Goal: Task Accomplishment & Management: Use online tool/utility

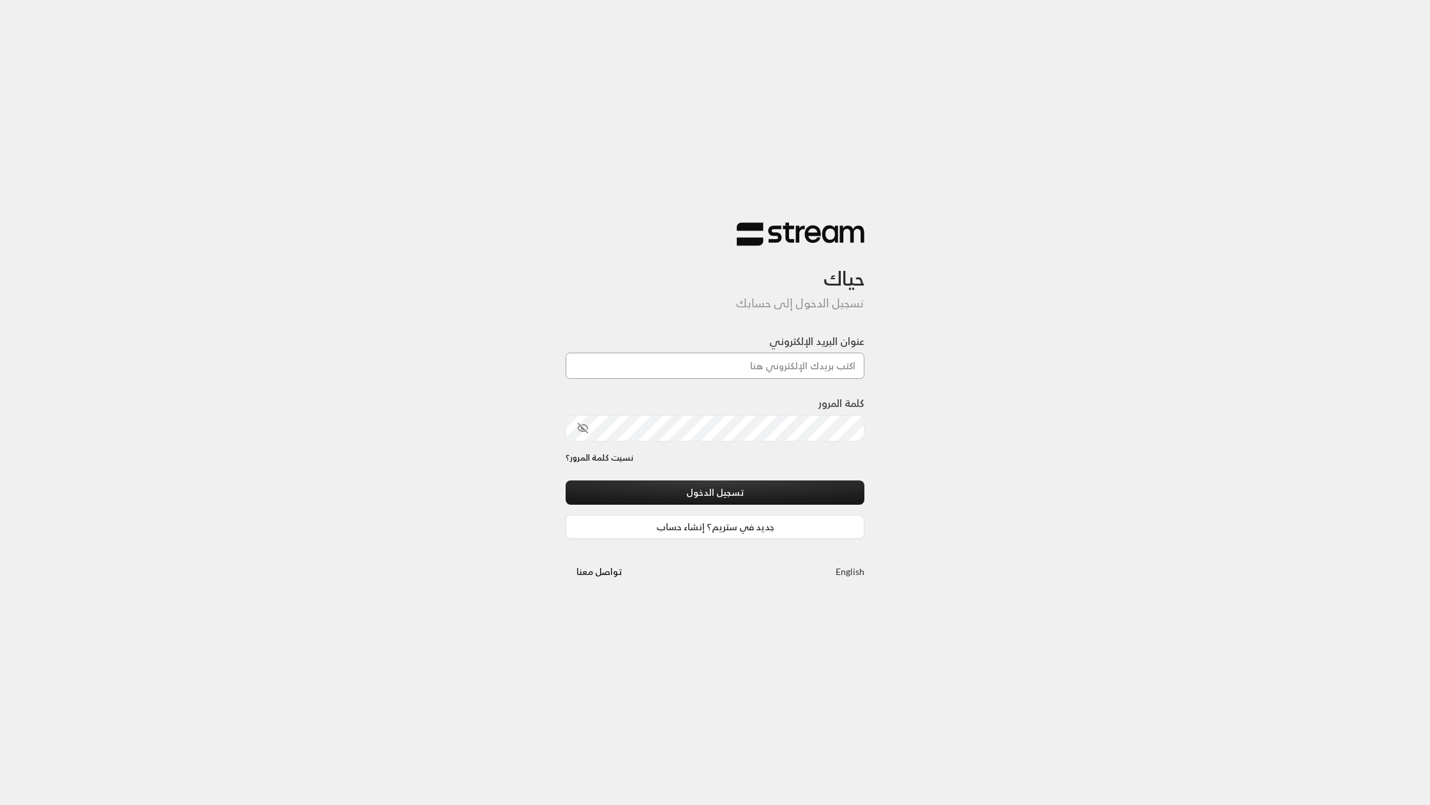
type input "[EMAIL_ADDRESS][DOMAIN_NAME]"
click at [722, 493] on button "تسجيل الدخول" at bounding box center [715, 492] width 299 height 24
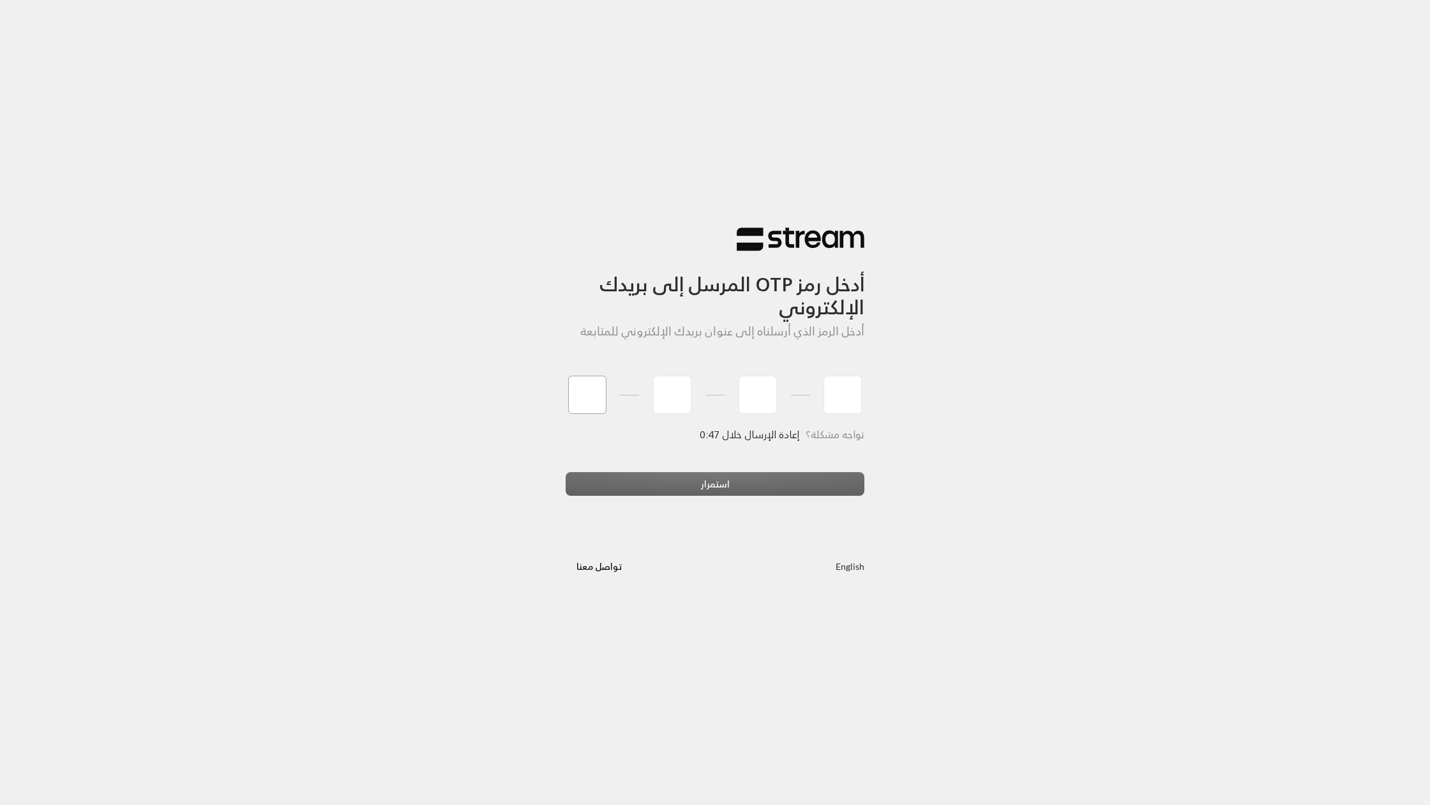
type input "4"
type input "0"
type input "6"
click at [700, 487] on div "استمرار" at bounding box center [715, 489] width 299 height 34
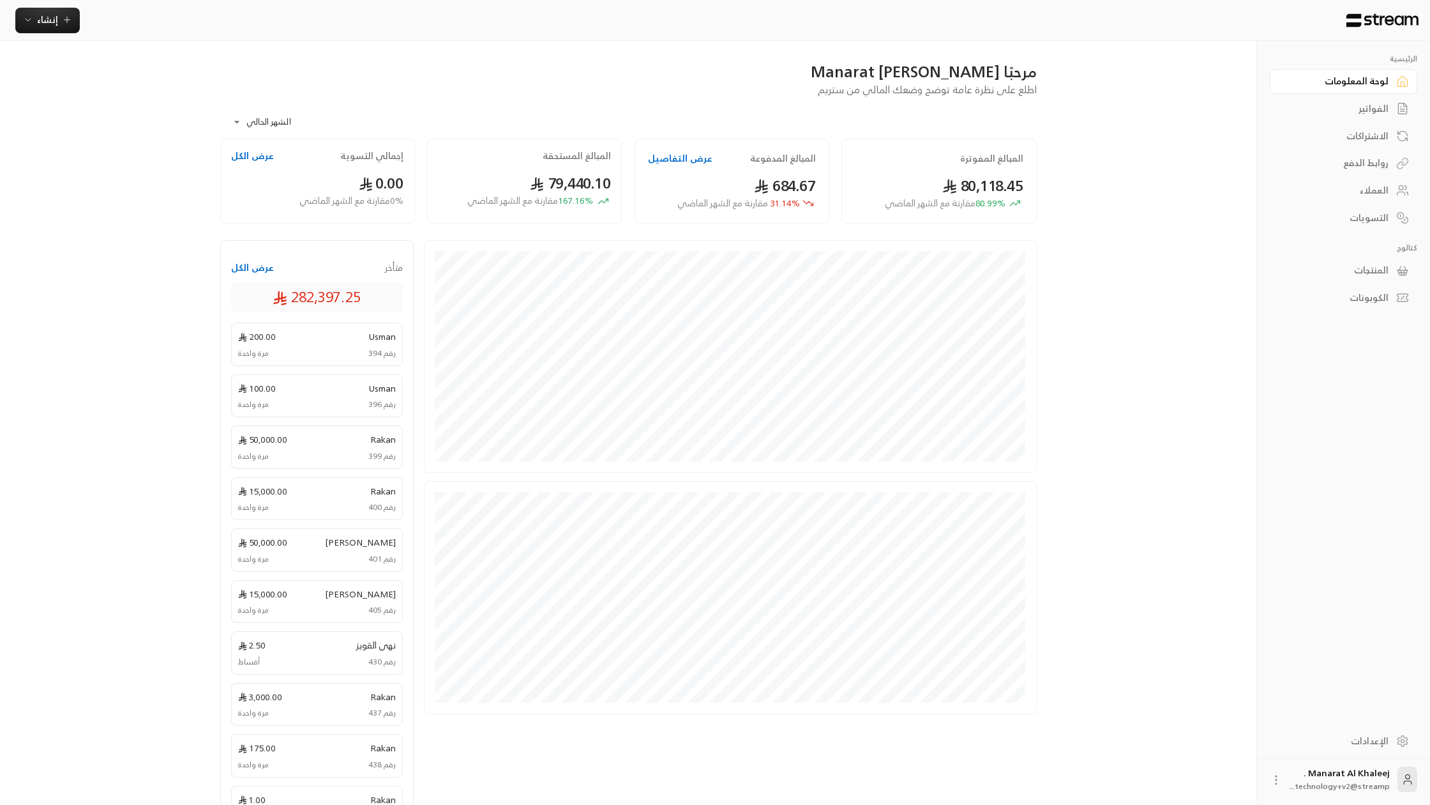
click at [275, 122] on body "**********" at bounding box center [715, 402] width 1430 height 805
click at [293, 131] on div at bounding box center [715, 402] width 1430 height 805
click at [257, 264] on button "عرض الكل" at bounding box center [252, 267] width 43 height 13
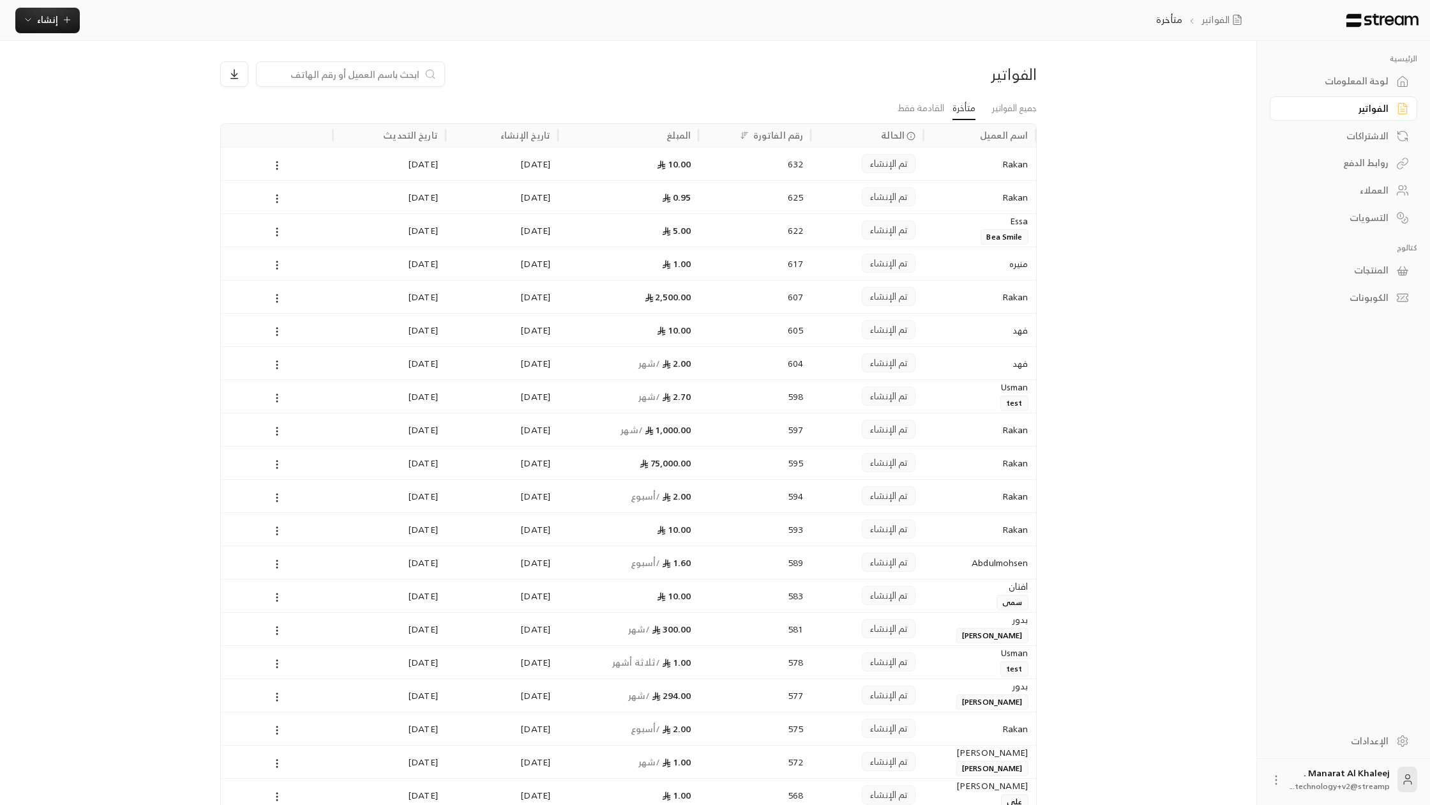
click at [1379, 82] on div "لوحة المعلومات" at bounding box center [1337, 81] width 103 height 13
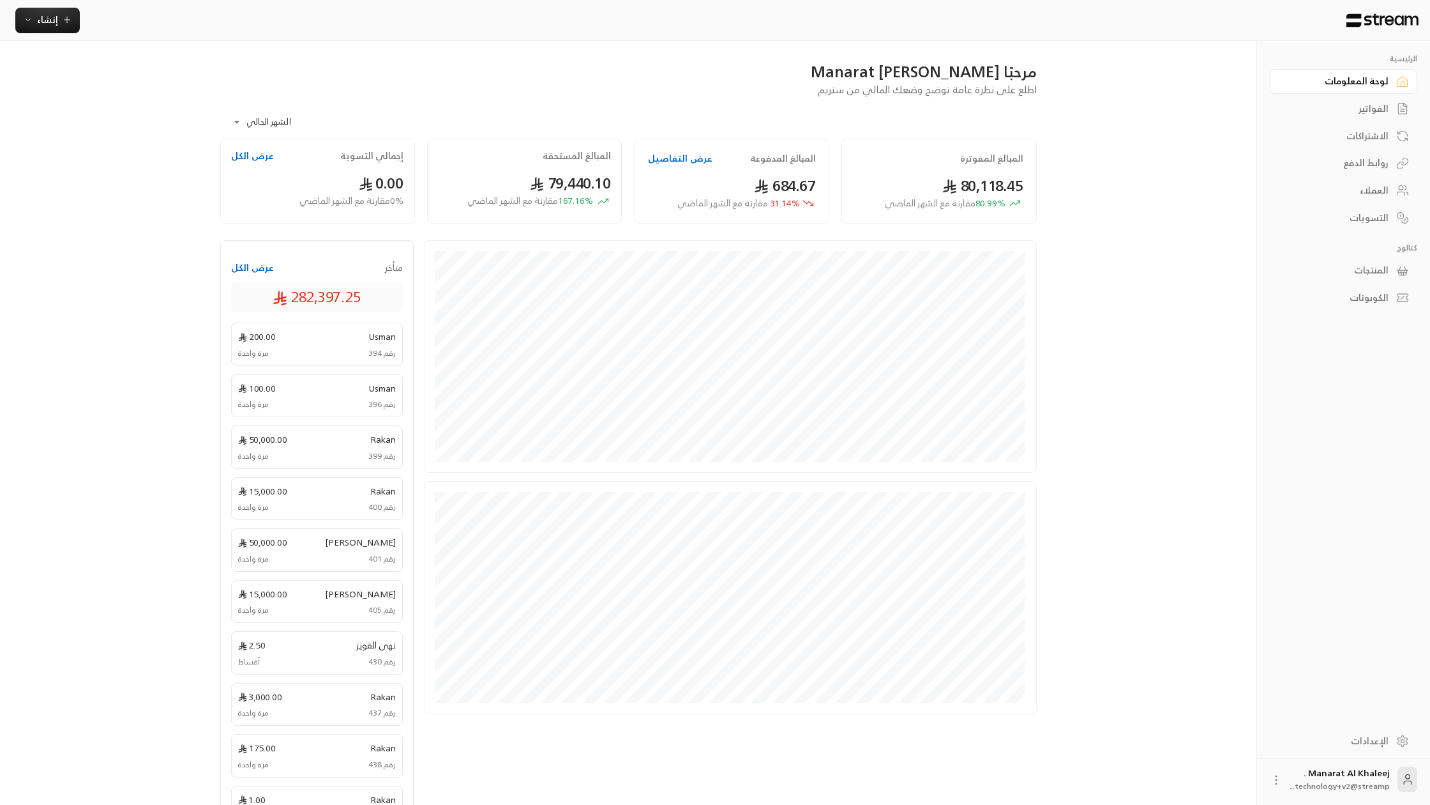
click at [1384, 268] on div "المنتجات" at bounding box center [1337, 270] width 103 height 13
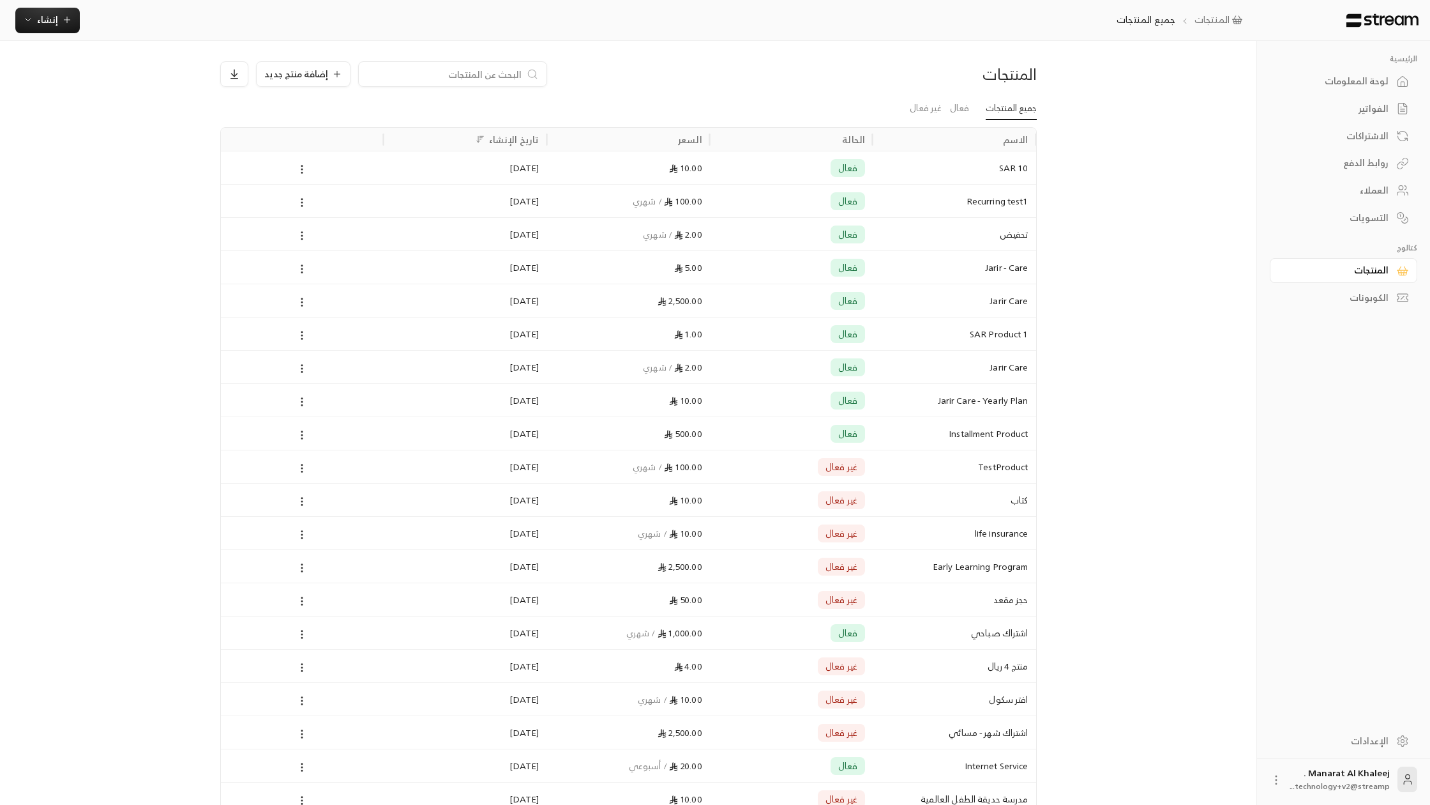
click at [1369, 294] on div "الكوبونات" at bounding box center [1337, 297] width 103 height 13
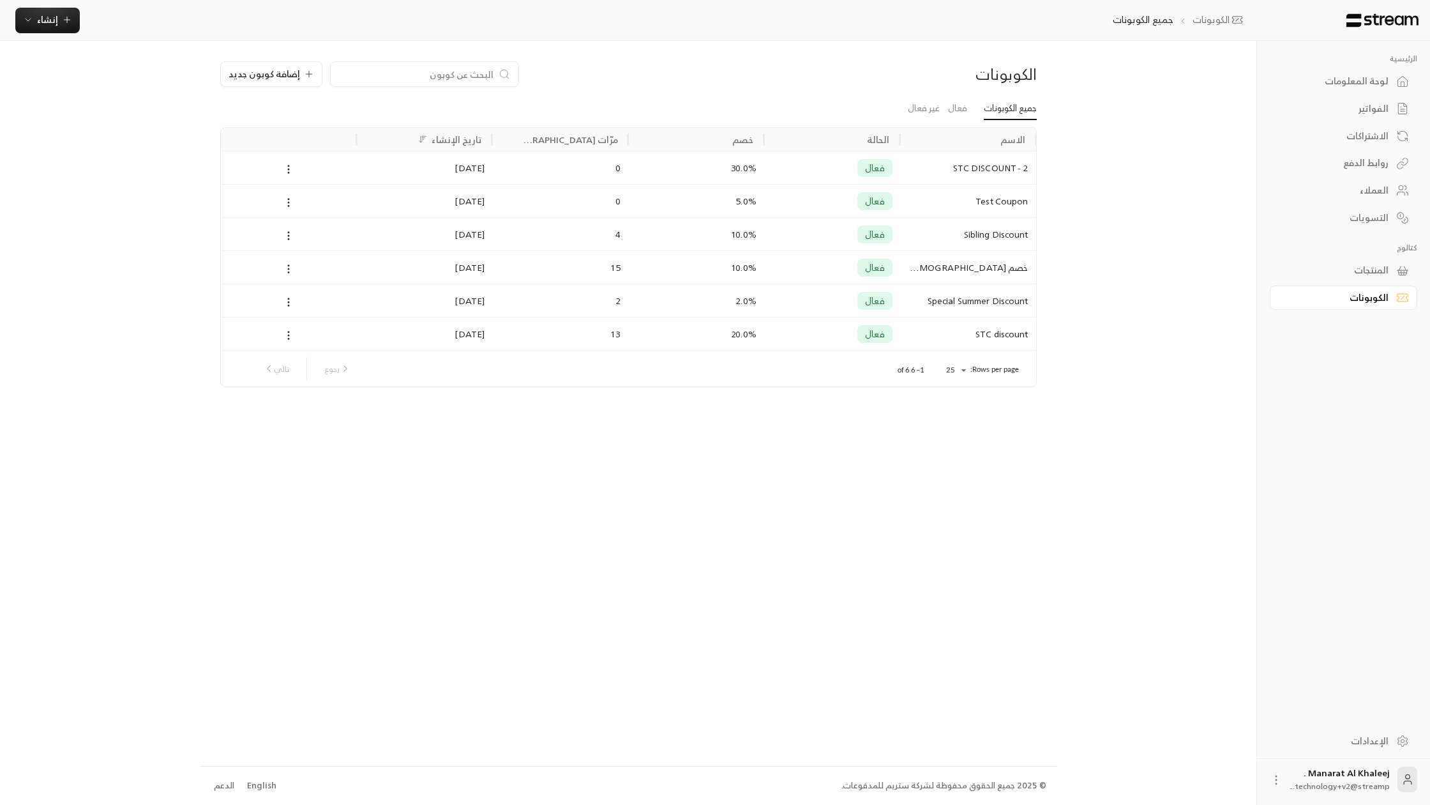
click at [1358, 90] on link "لوحة المعلومات" at bounding box center [1344, 81] width 148 height 25
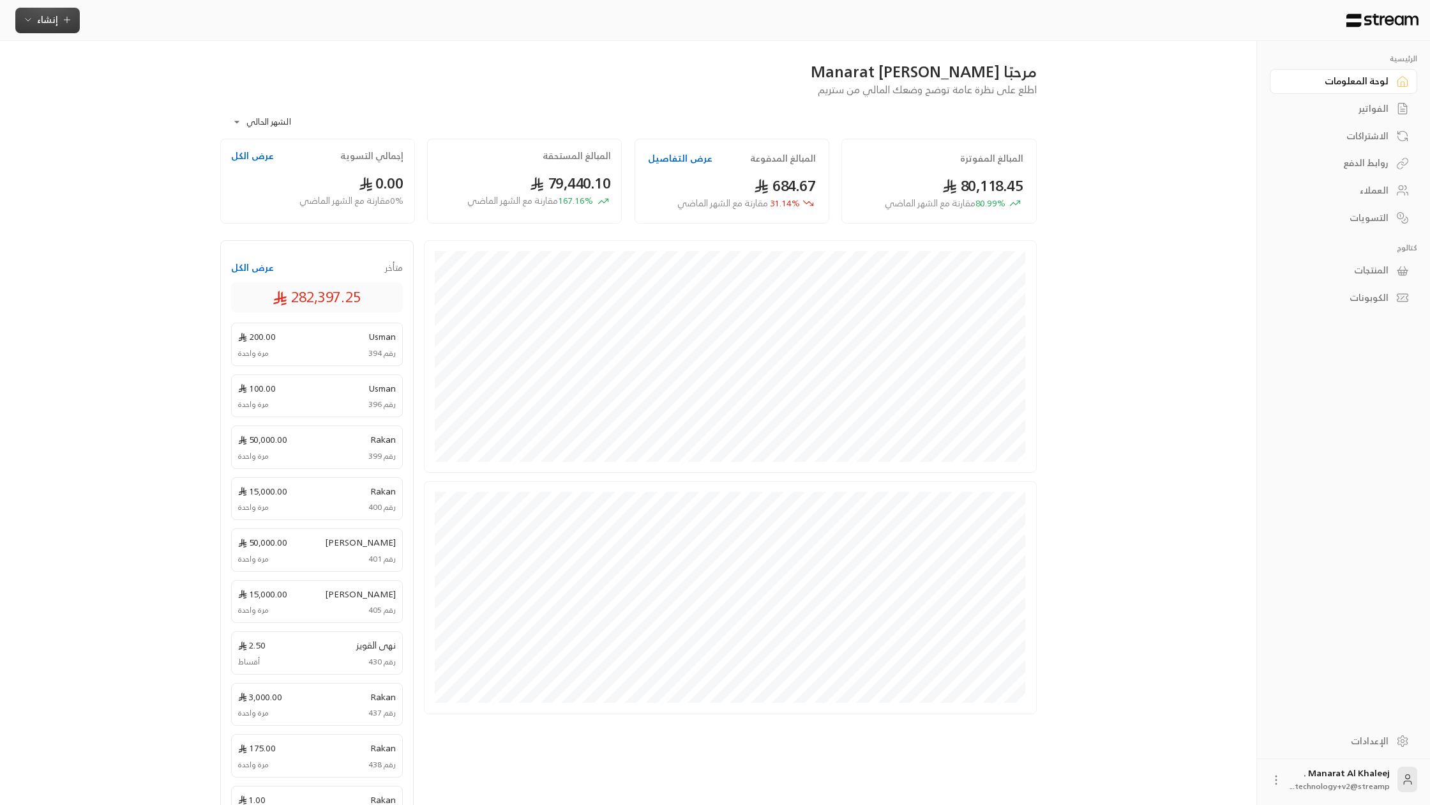
click at [51, 19] on span "إنشاء" at bounding box center [47, 19] width 21 height 16
click at [119, 63] on div "فوري" at bounding box center [110, 59] width 161 height 15
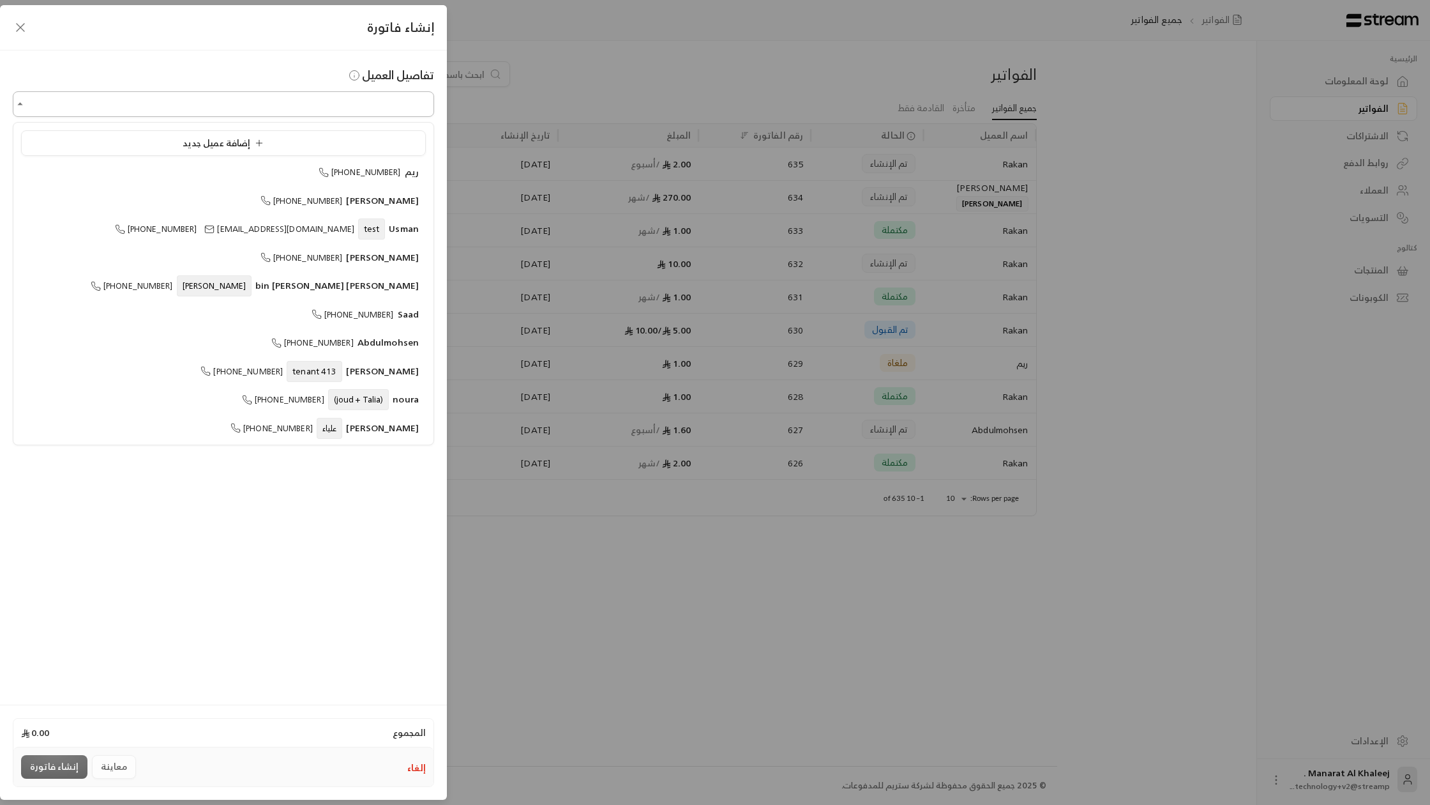
click at [192, 103] on input "اختر العميل" at bounding box center [223, 104] width 421 height 22
type input "*"
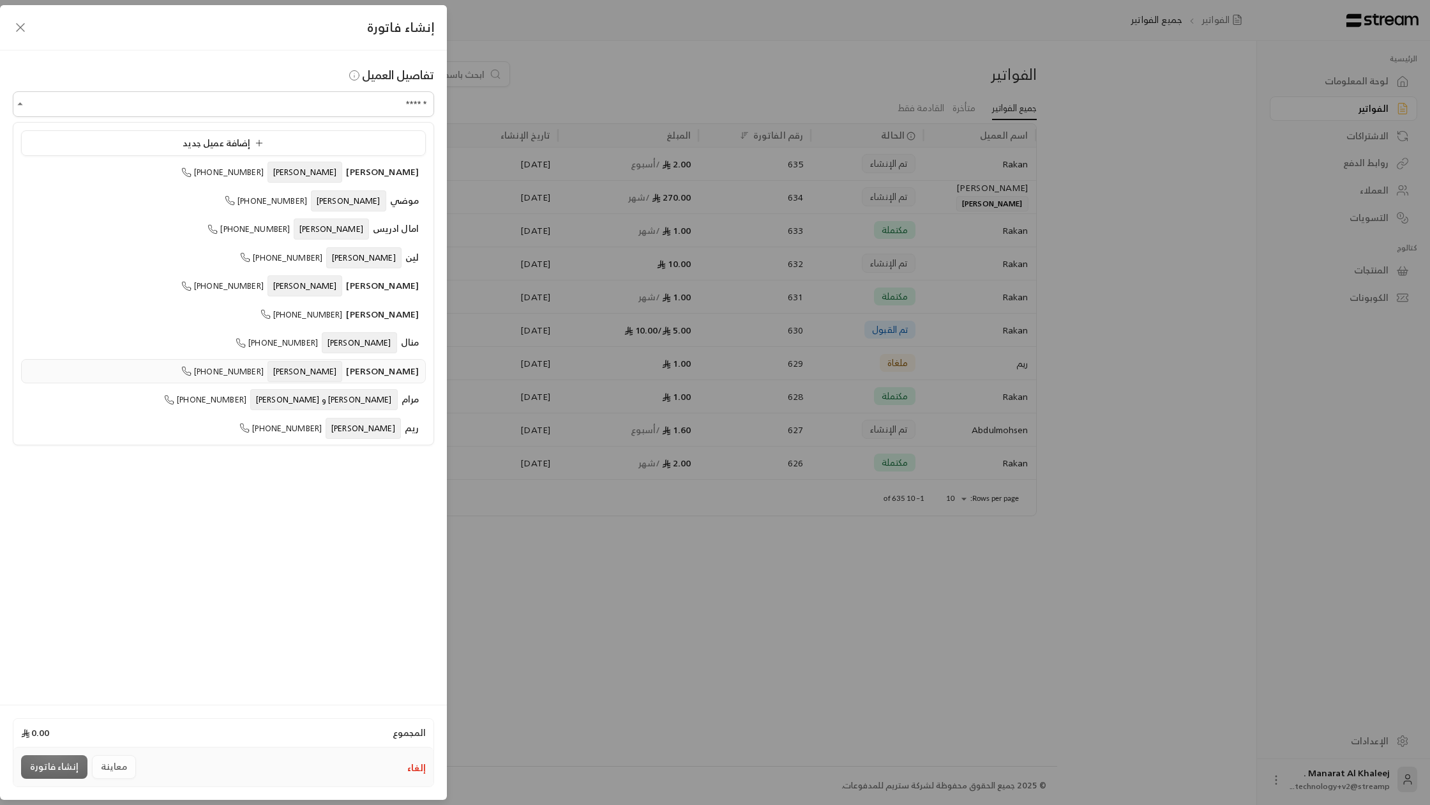
click at [324, 369] on span "[PERSON_NAME]" at bounding box center [305, 371] width 75 height 21
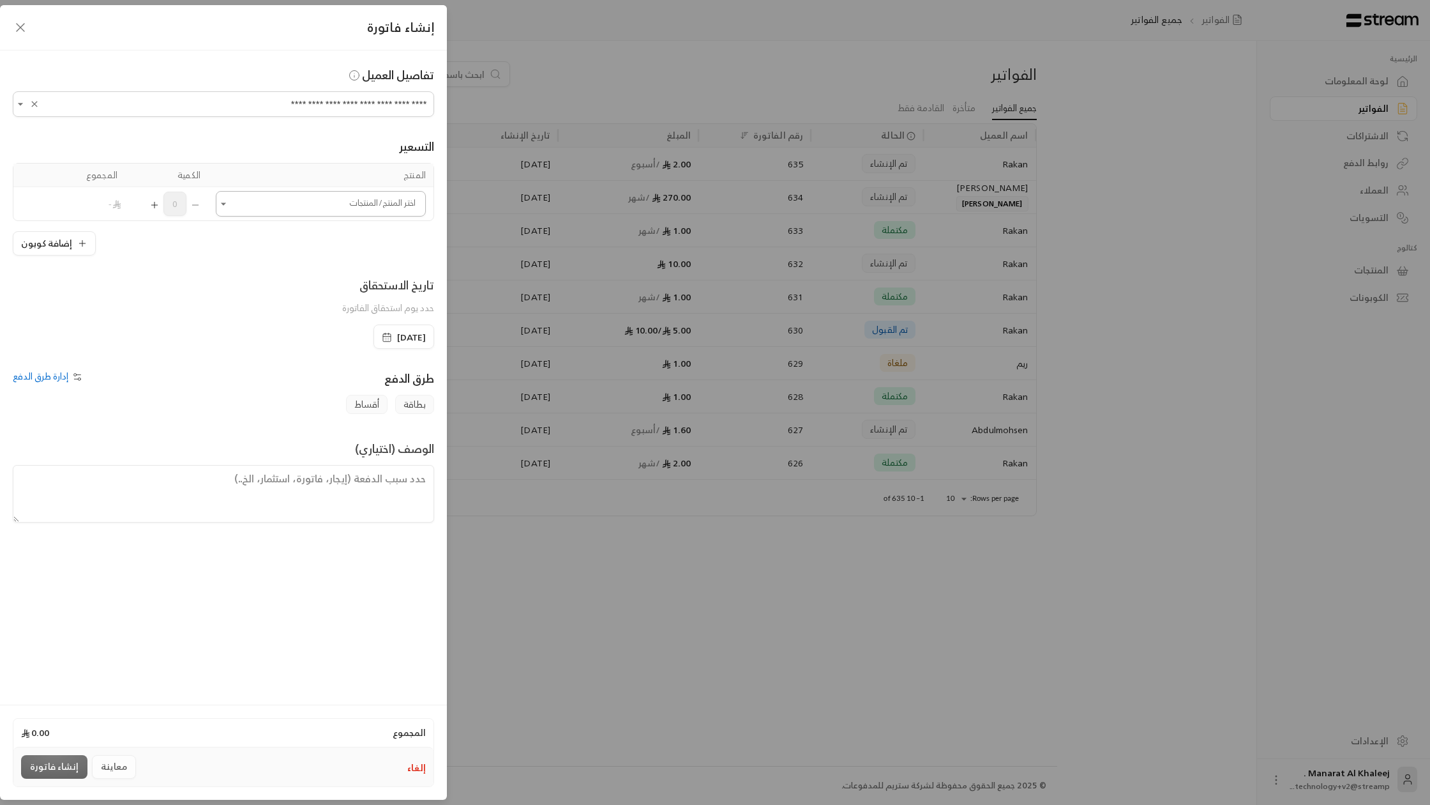
type input "**********"
click at [282, 204] on input "اختر العميل" at bounding box center [321, 204] width 210 height 22
click at [355, 473] on span "رسوم السنويه | ثنوي" at bounding box center [372, 481] width 78 height 16
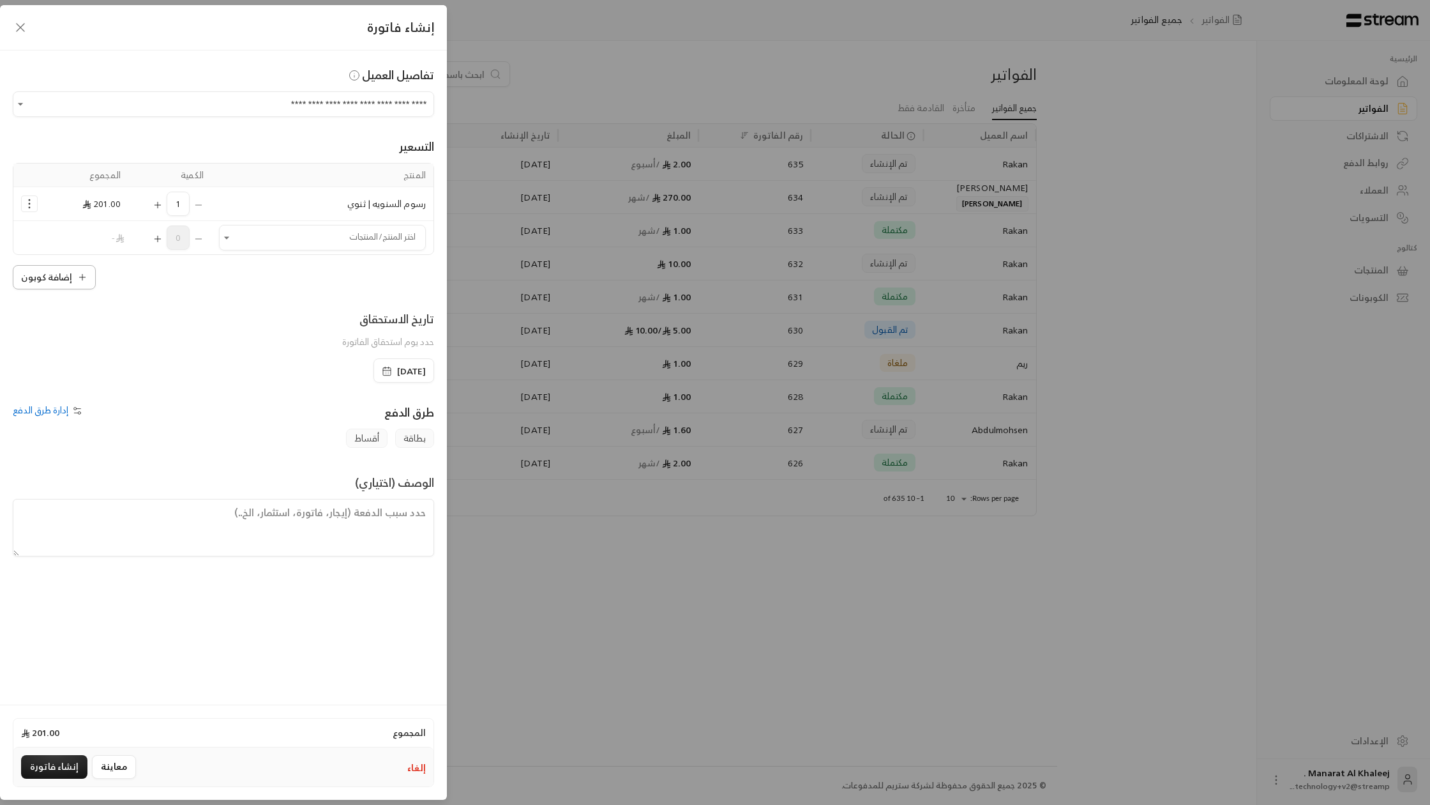
click at [74, 274] on button "إضافة كوبون" at bounding box center [54, 277] width 83 height 24
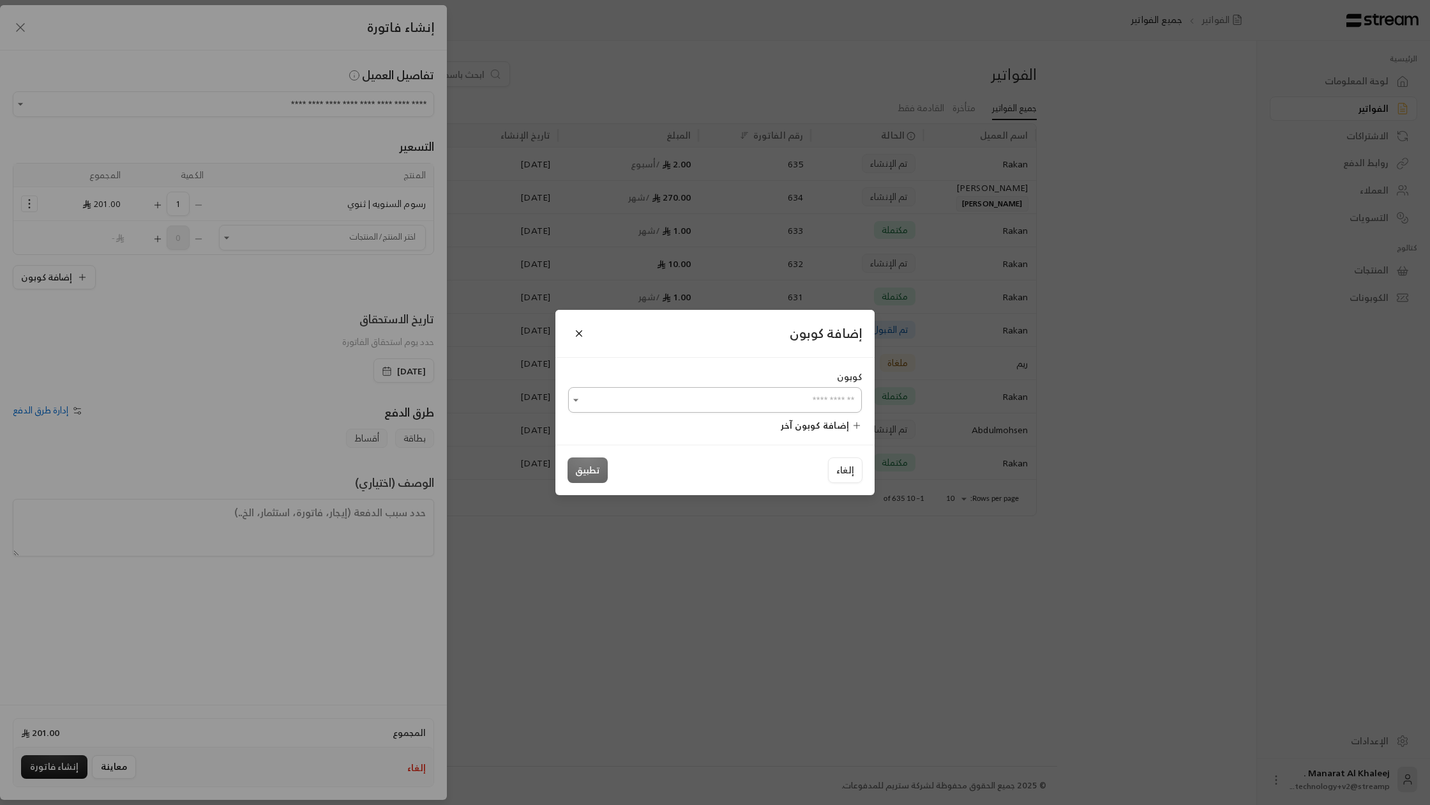
click at [619, 398] on input "اختر العميل" at bounding box center [715, 400] width 294 height 22
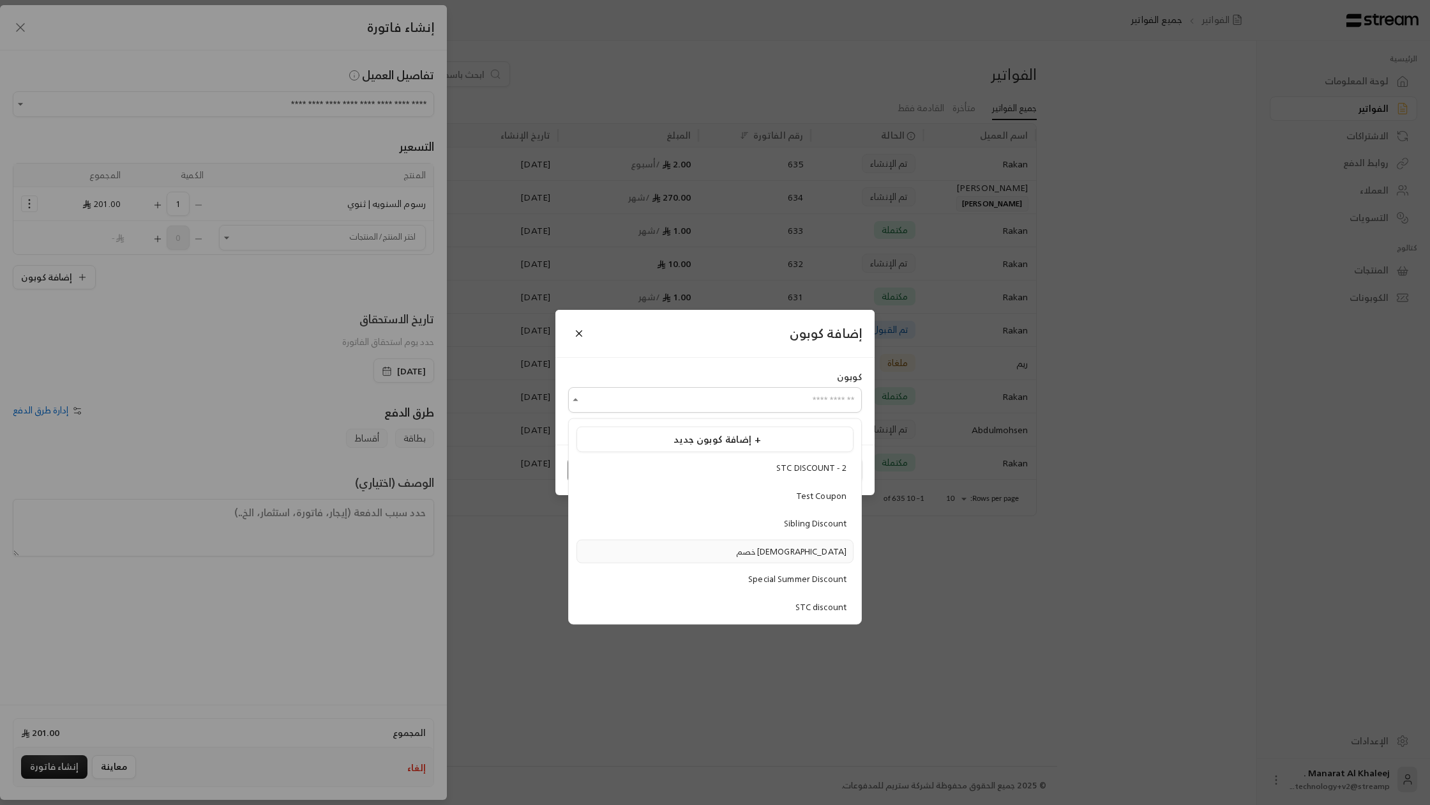
click at [772, 546] on div "خصم [DEMOGRAPHIC_DATA]" at bounding box center [715, 551] width 263 height 13
type input "**********"
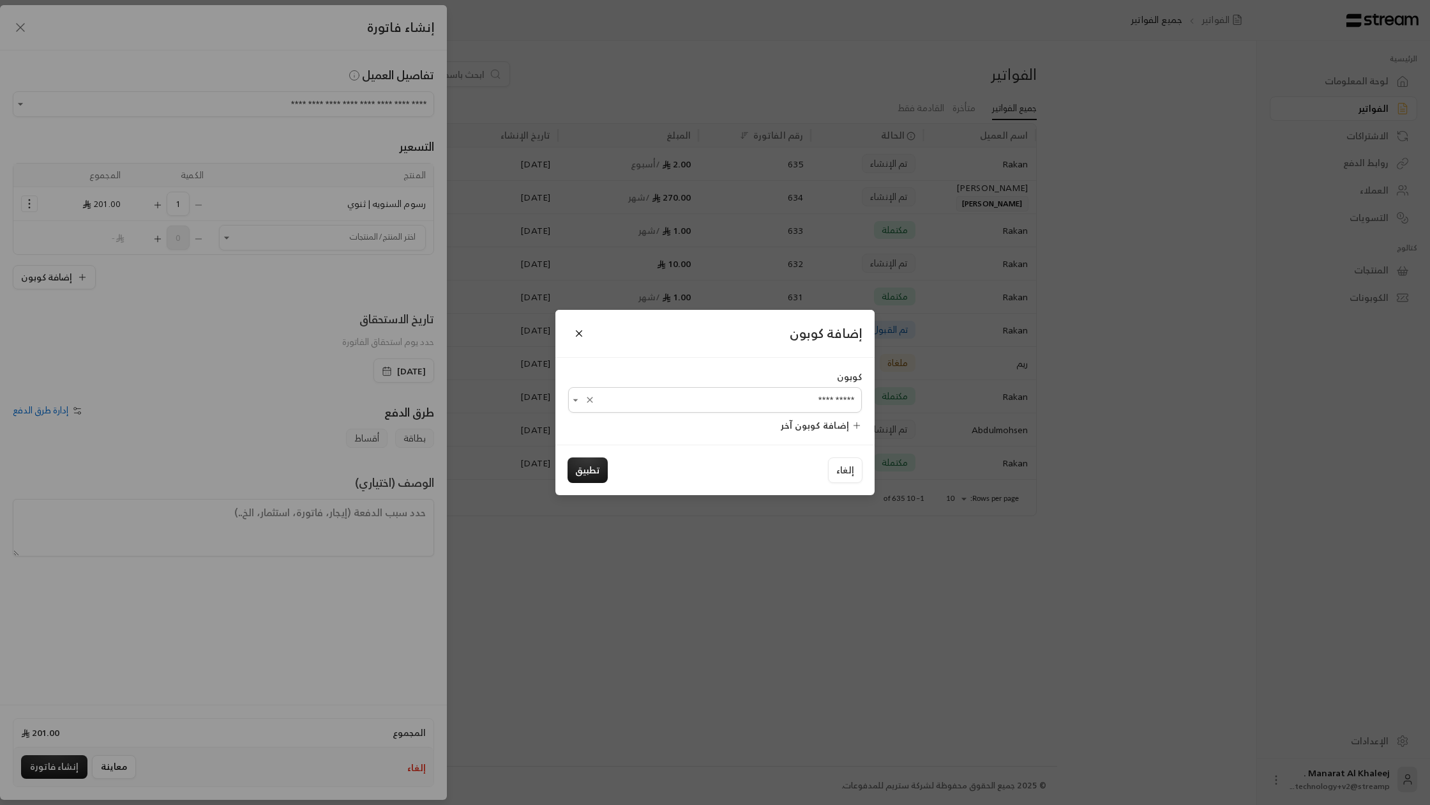
click at [840, 428] on span "إضافة كوبون آخر" at bounding box center [815, 425] width 68 height 16
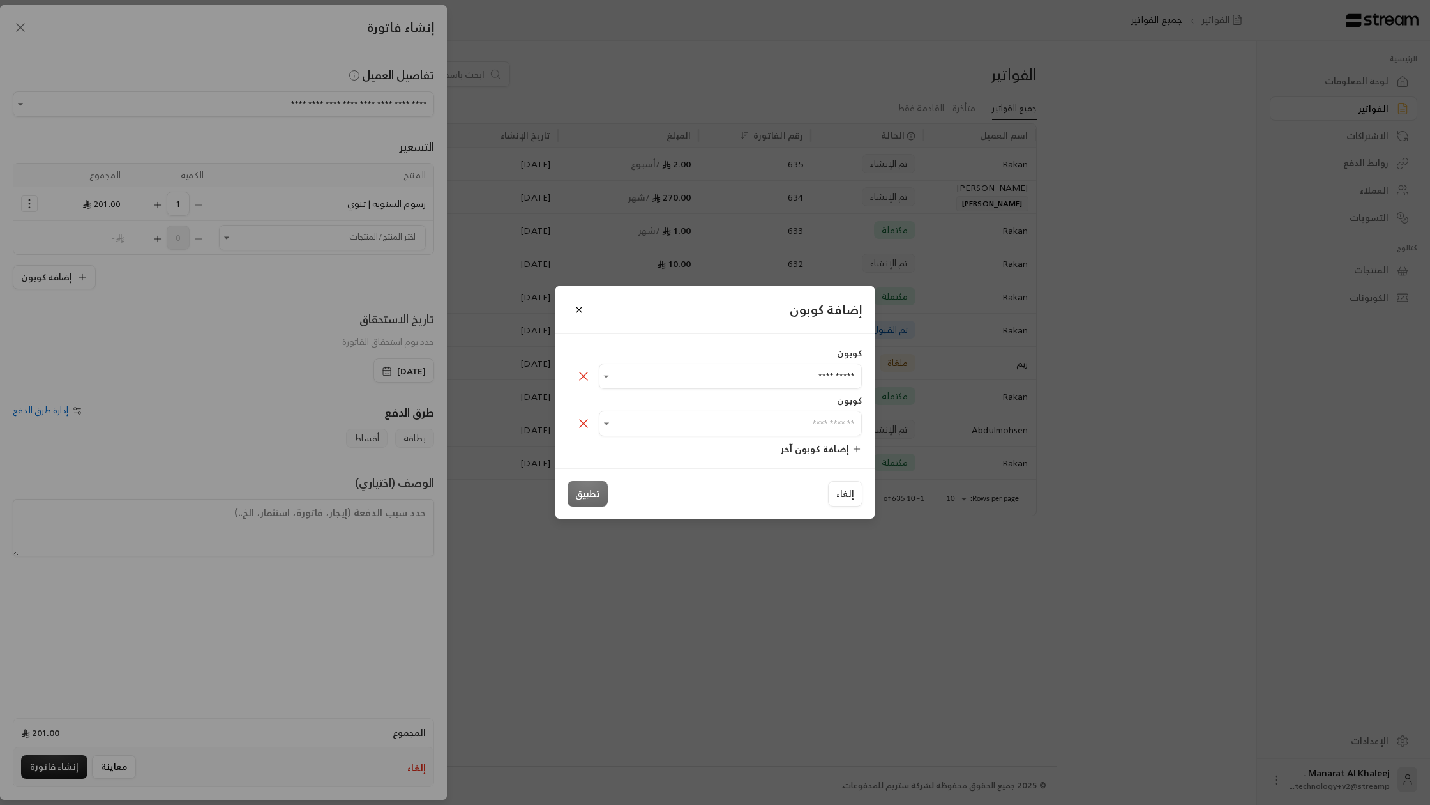
click at [585, 425] on icon at bounding box center [584, 424] width 8 height 8
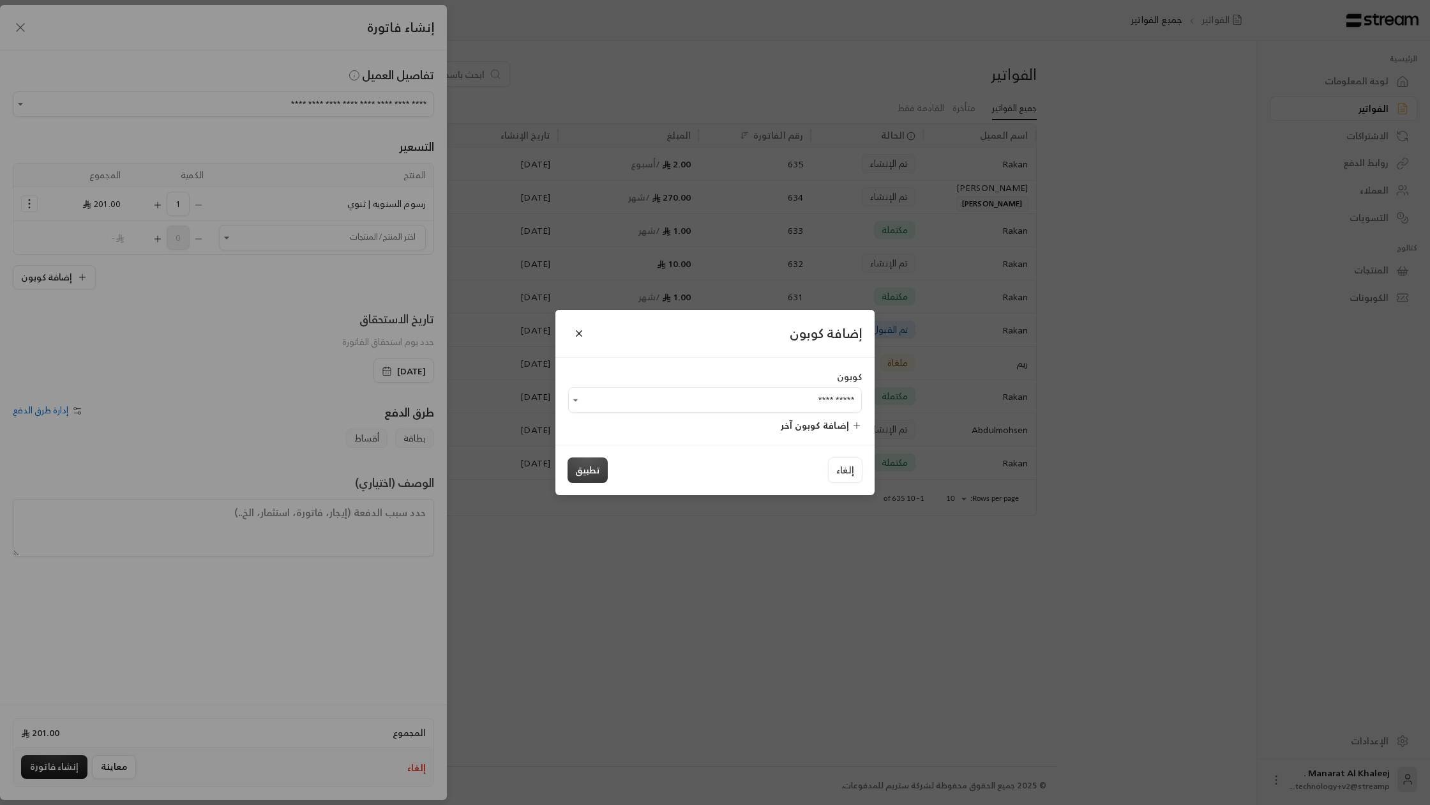
click at [597, 473] on button "تطبيق" at bounding box center [588, 470] width 40 height 26
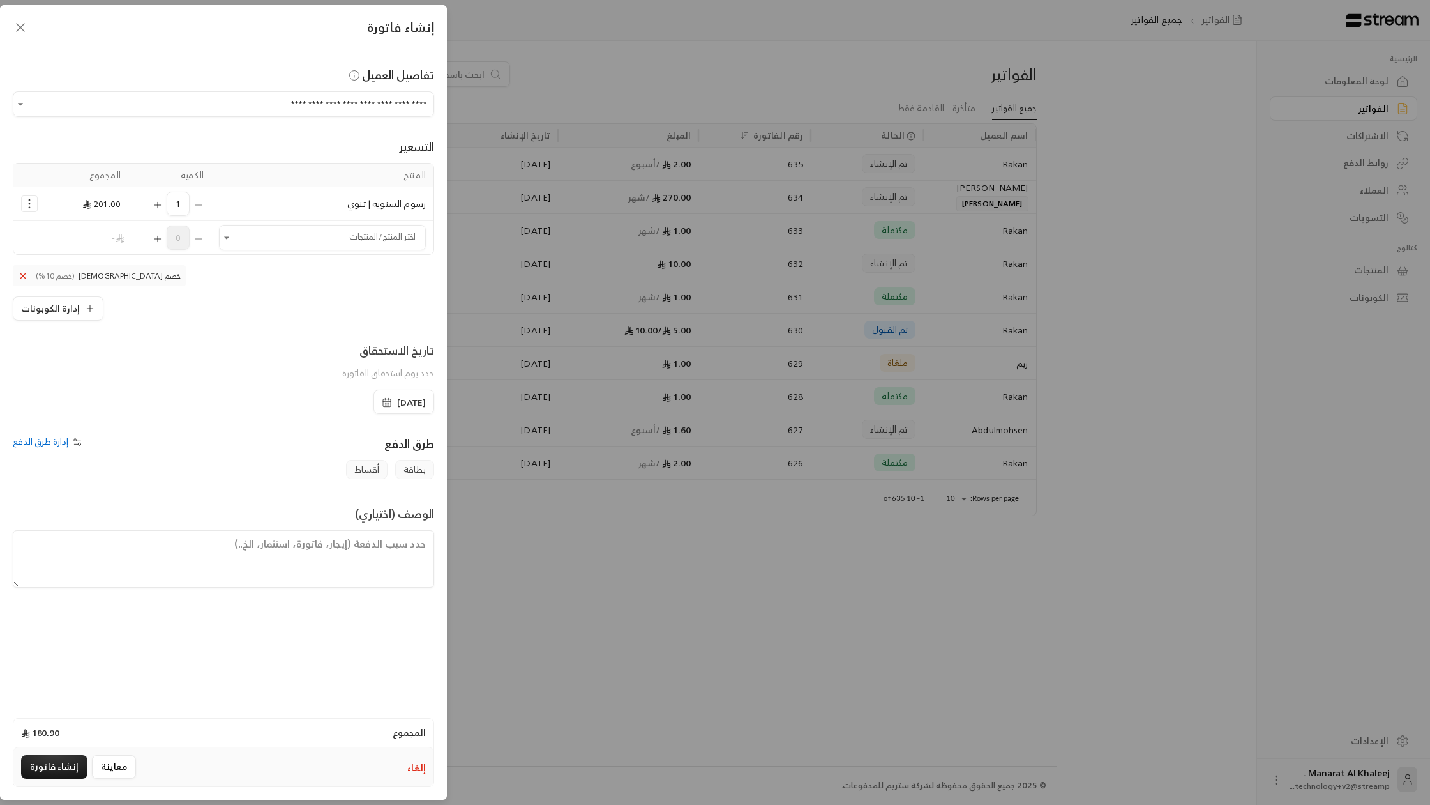
click at [397, 409] on span "[DATE]" at bounding box center [411, 402] width 29 height 13
click at [267, 410] on div "تاريخ الاستحقاق حدد يوم استحقاق الفاتورة [DATE]" at bounding box center [223, 377] width 434 height 73
click at [86, 449] on div "إدارة طرق الدفع" at bounding box center [114, 447] width 217 height 26
click at [73, 442] on button "إدارة طرق الدفع" at bounding box center [49, 441] width 73 height 13
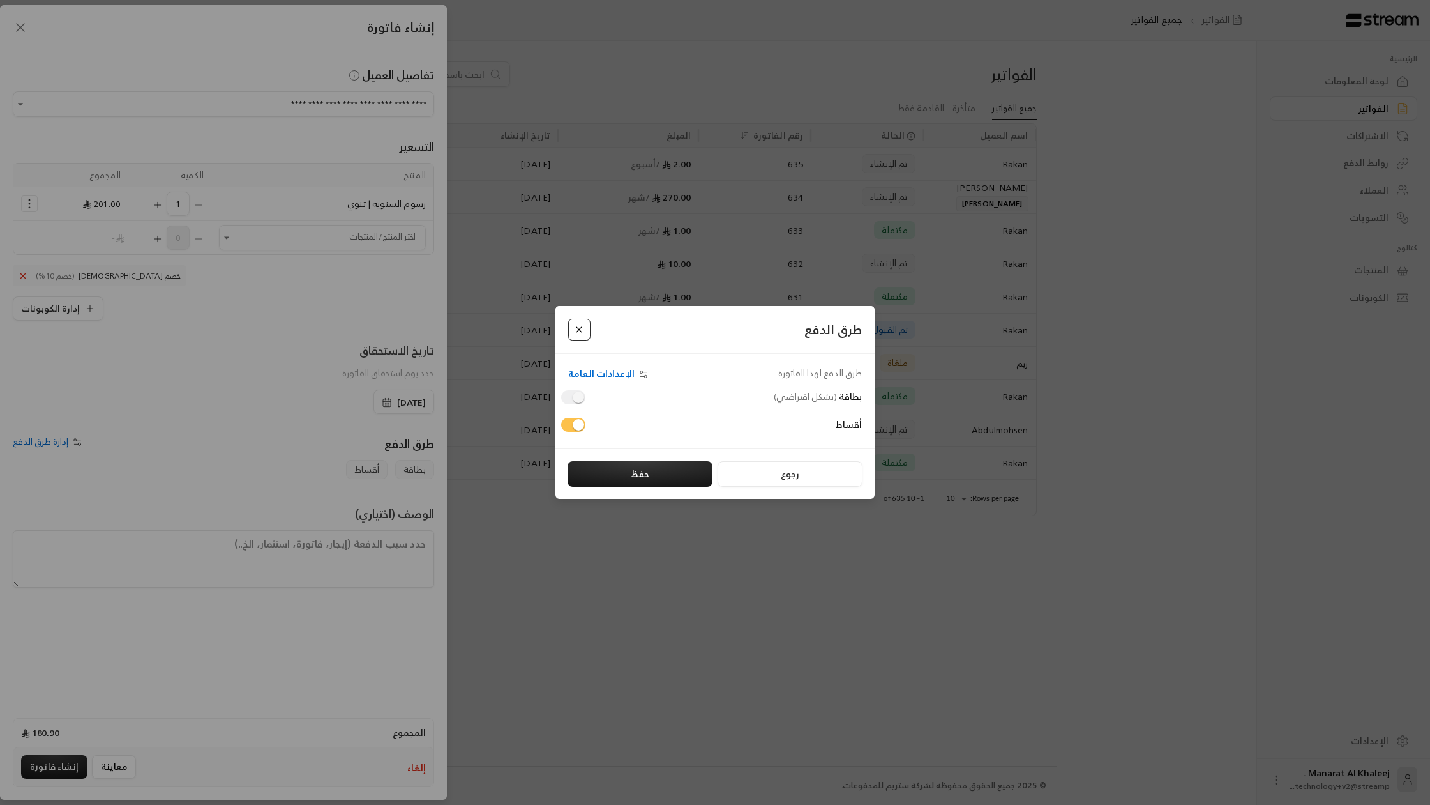
click at [585, 328] on button "Close" at bounding box center [579, 330] width 22 height 22
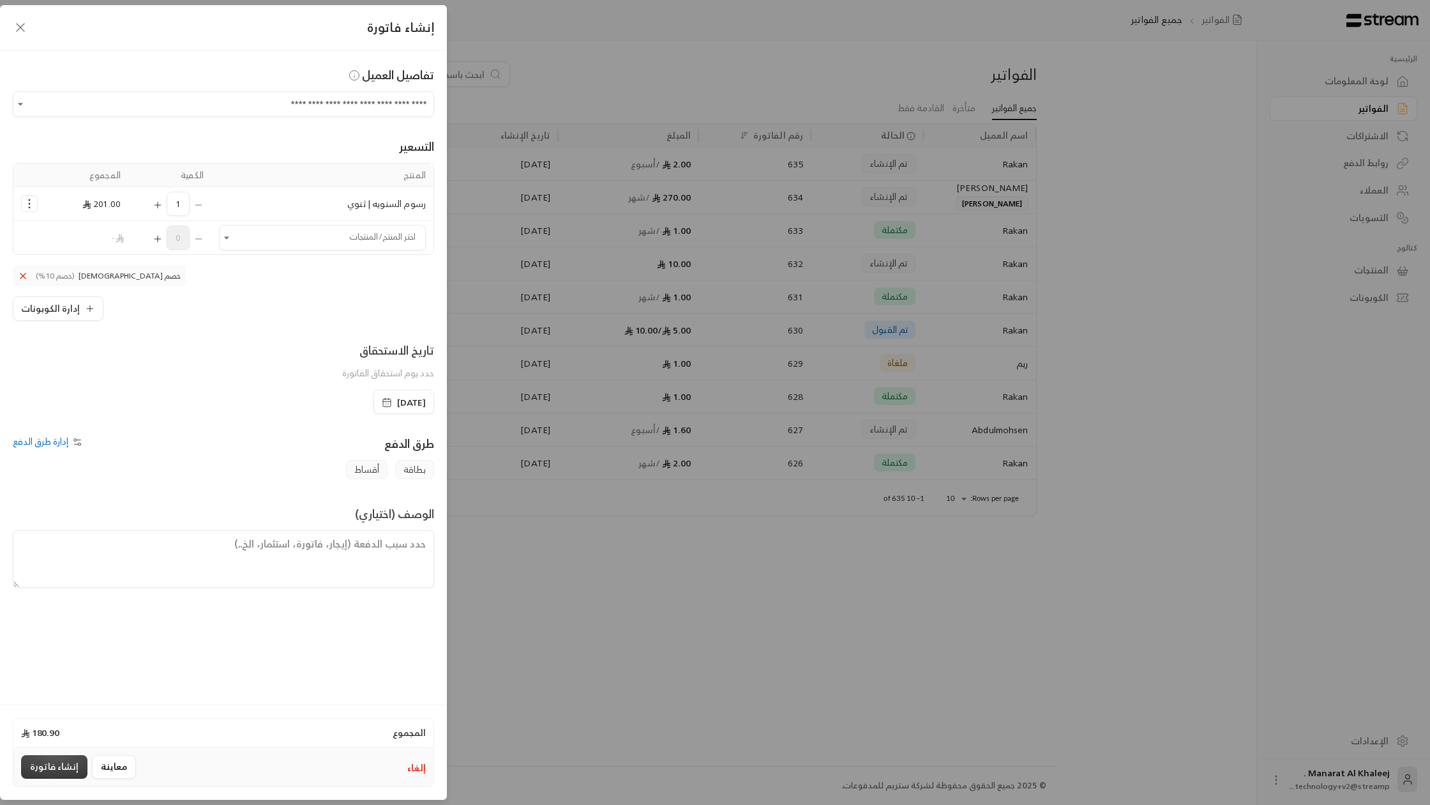
click at [33, 761] on button "إنشاء فاتورة" at bounding box center [54, 767] width 66 height 24
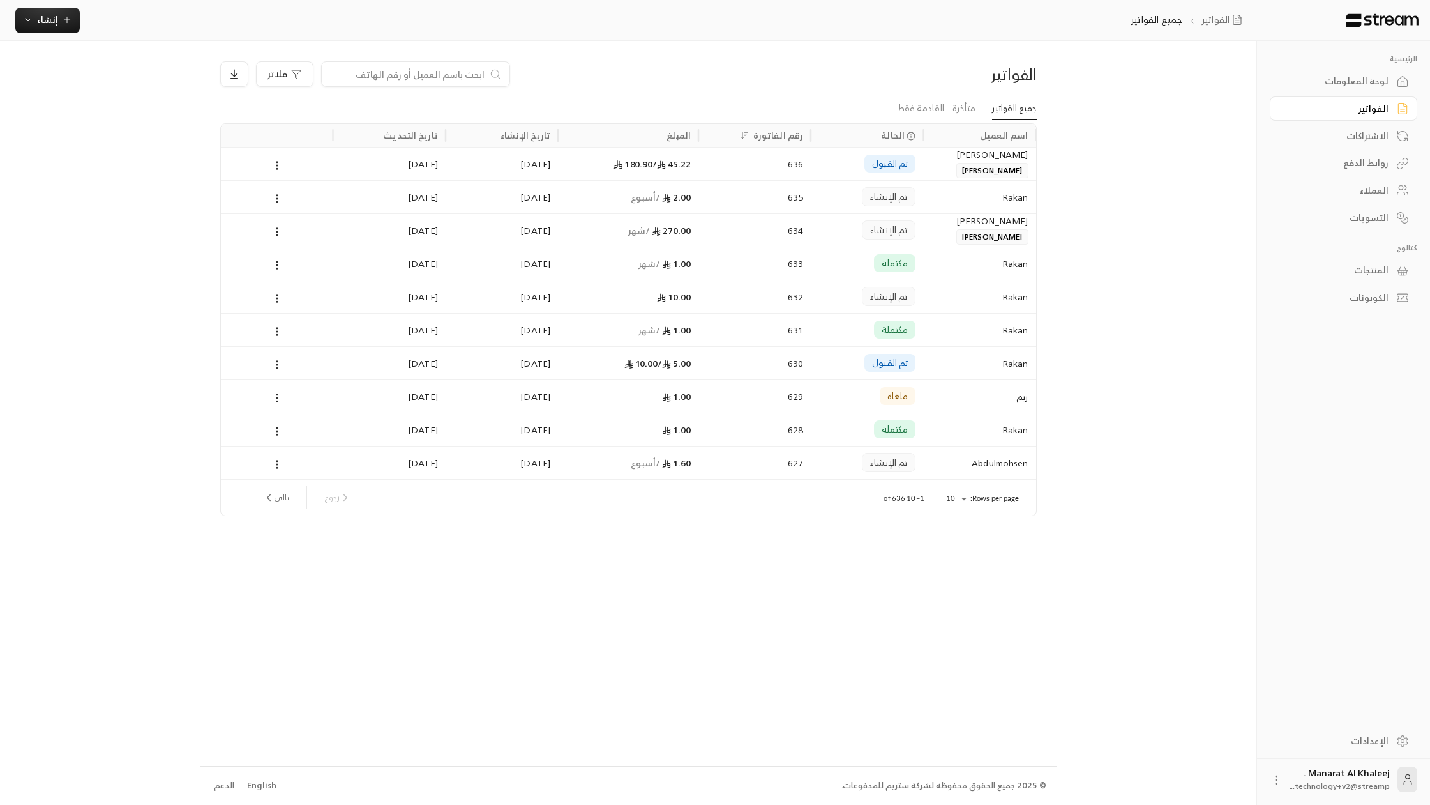
click at [673, 166] on span "45.22 /" at bounding box center [672, 164] width 38 height 16
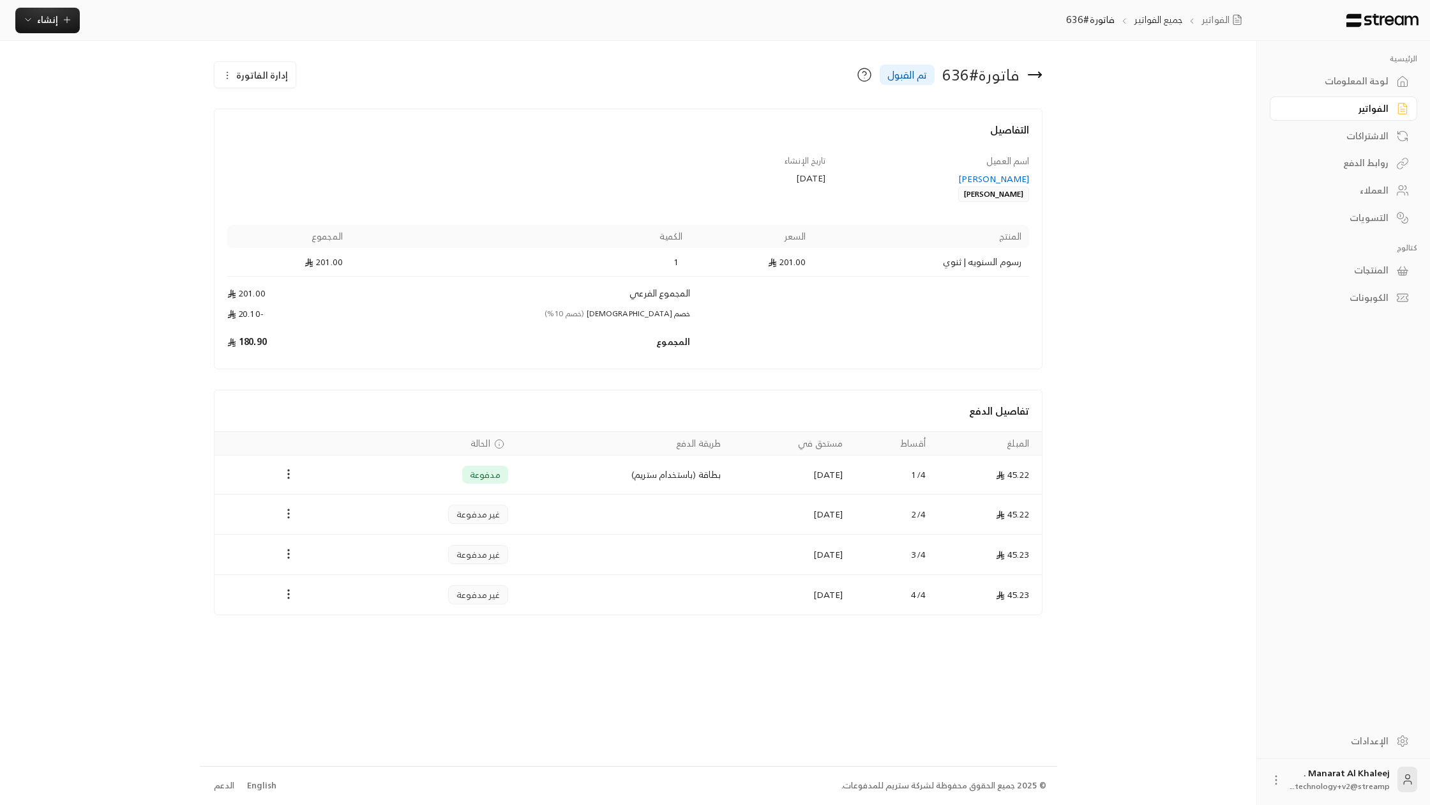
click at [294, 514] on icon "Payments" at bounding box center [288, 513] width 13 height 13
click at [316, 549] on li "تغيير الحالة الى مدفوعة" at bounding box center [333, 546] width 93 height 23
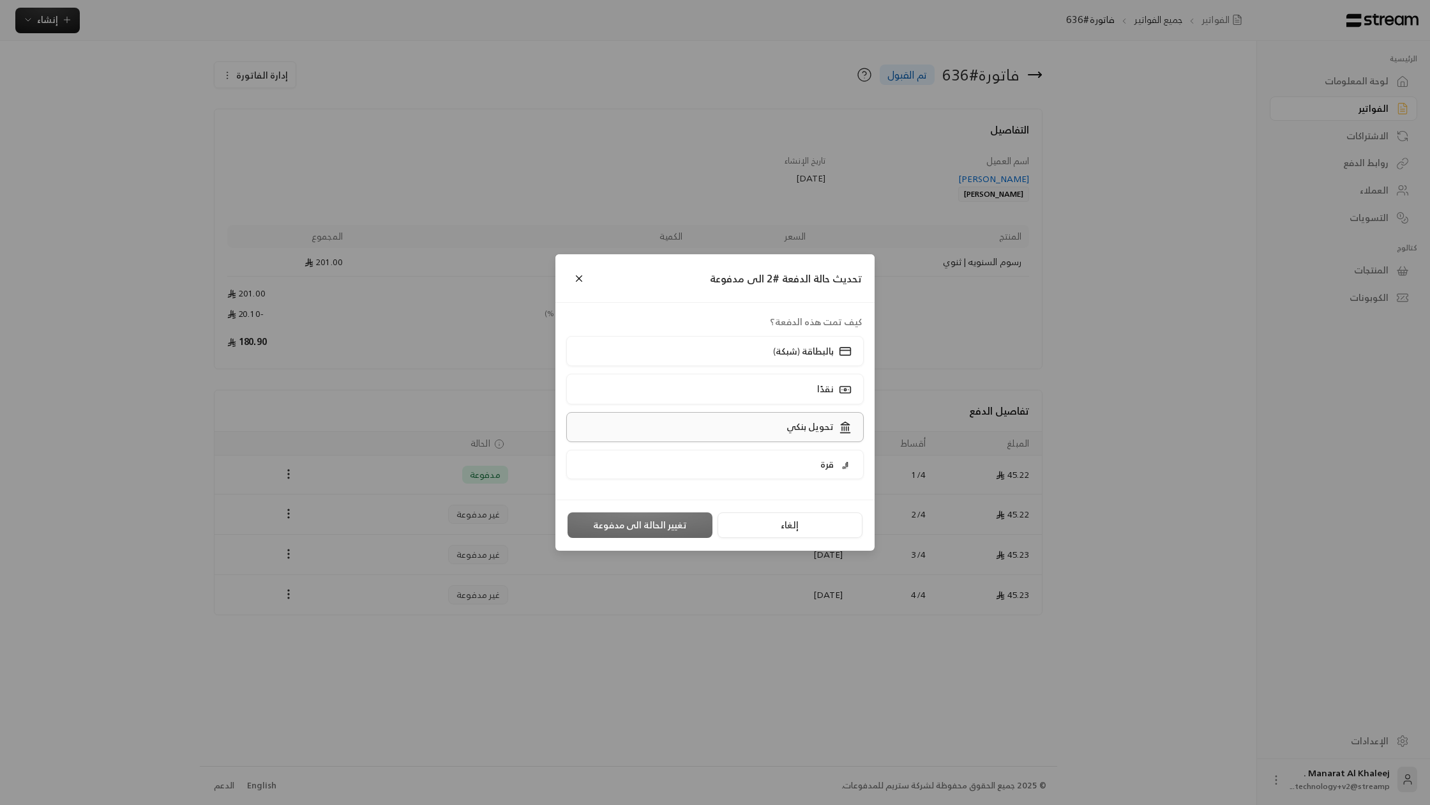
click at [711, 419] on label "تحويل بنكي" at bounding box center [715, 427] width 298 height 30
click at [578, 279] on button "Close" at bounding box center [579, 278] width 22 height 22
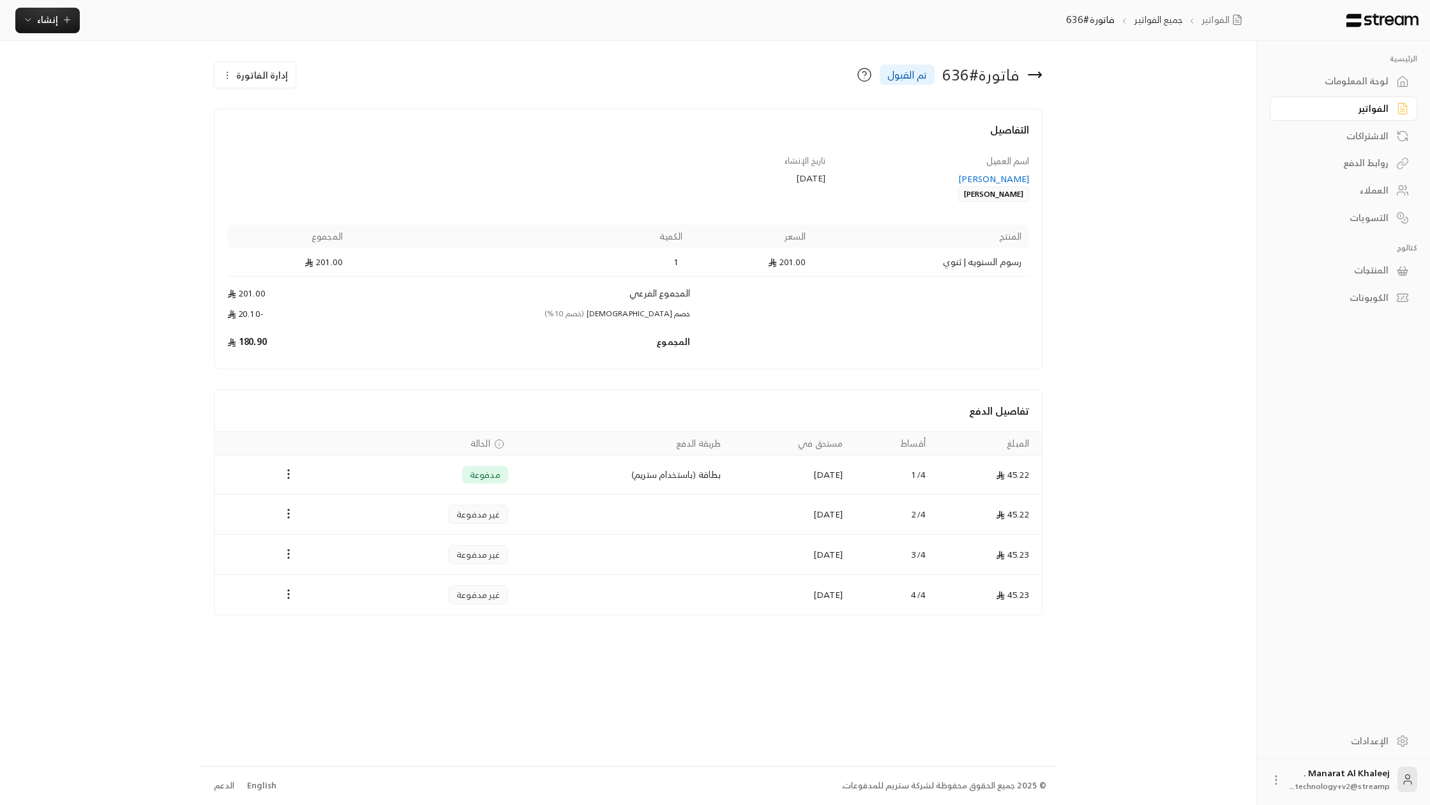
click at [464, 511] on span "غير مدفوعة" at bounding box center [478, 514] width 43 height 13
click at [1366, 84] on div "لوحة المعلومات" at bounding box center [1337, 81] width 103 height 13
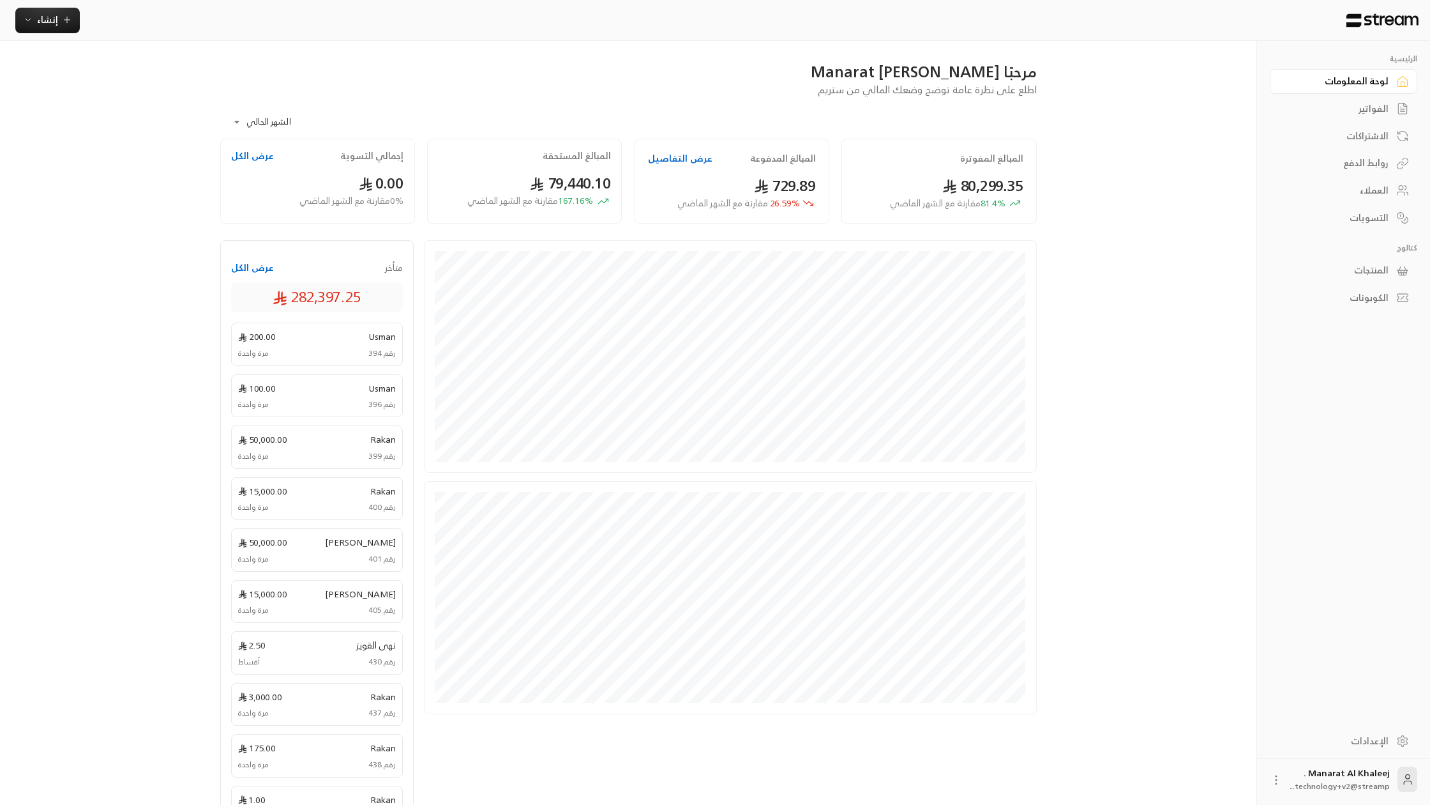
scroll to position [1, 0]
click at [250, 272] on button "عرض الكل" at bounding box center [252, 267] width 43 height 13
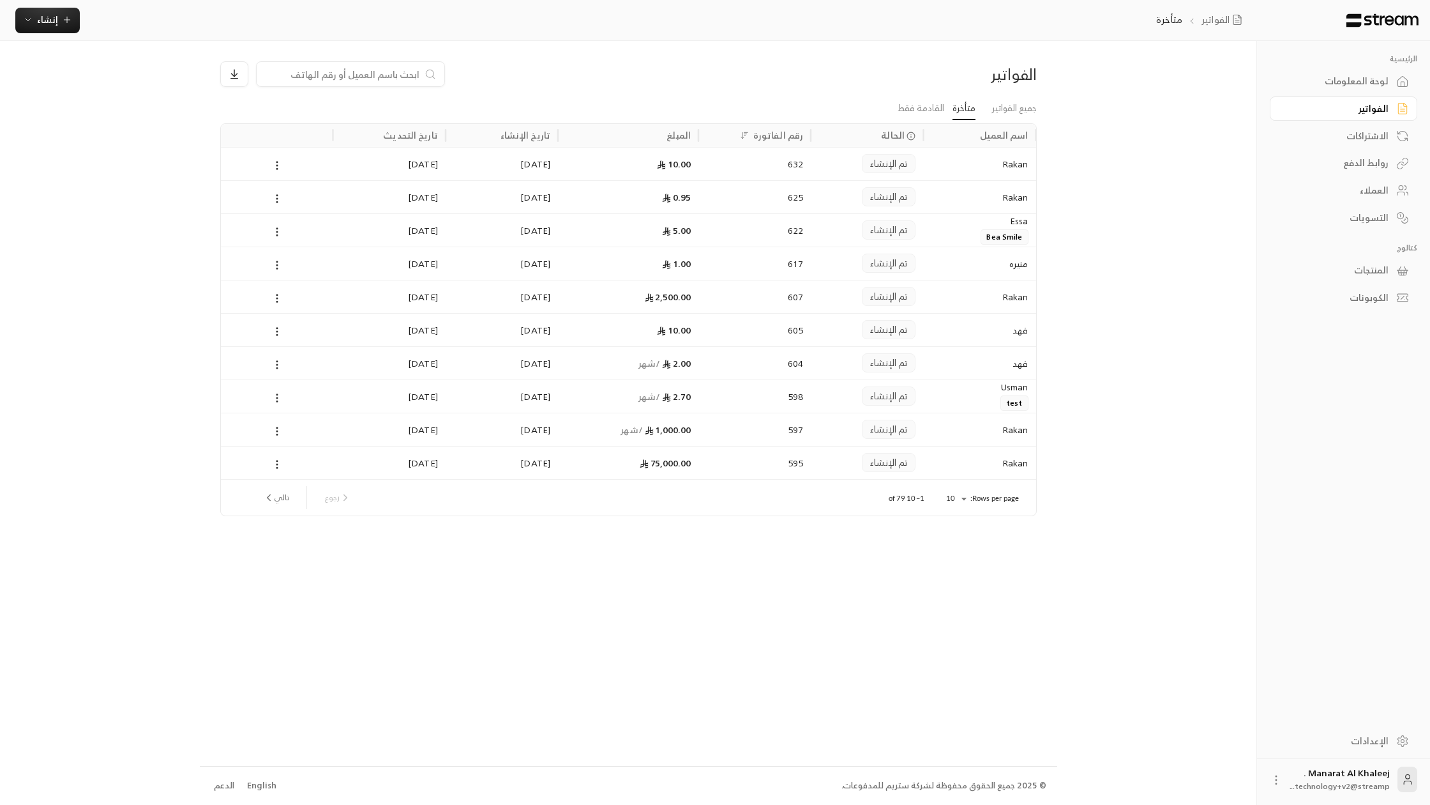
click at [1385, 84] on div "لوحة المعلومات" at bounding box center [1337, 81] width 103 height 13
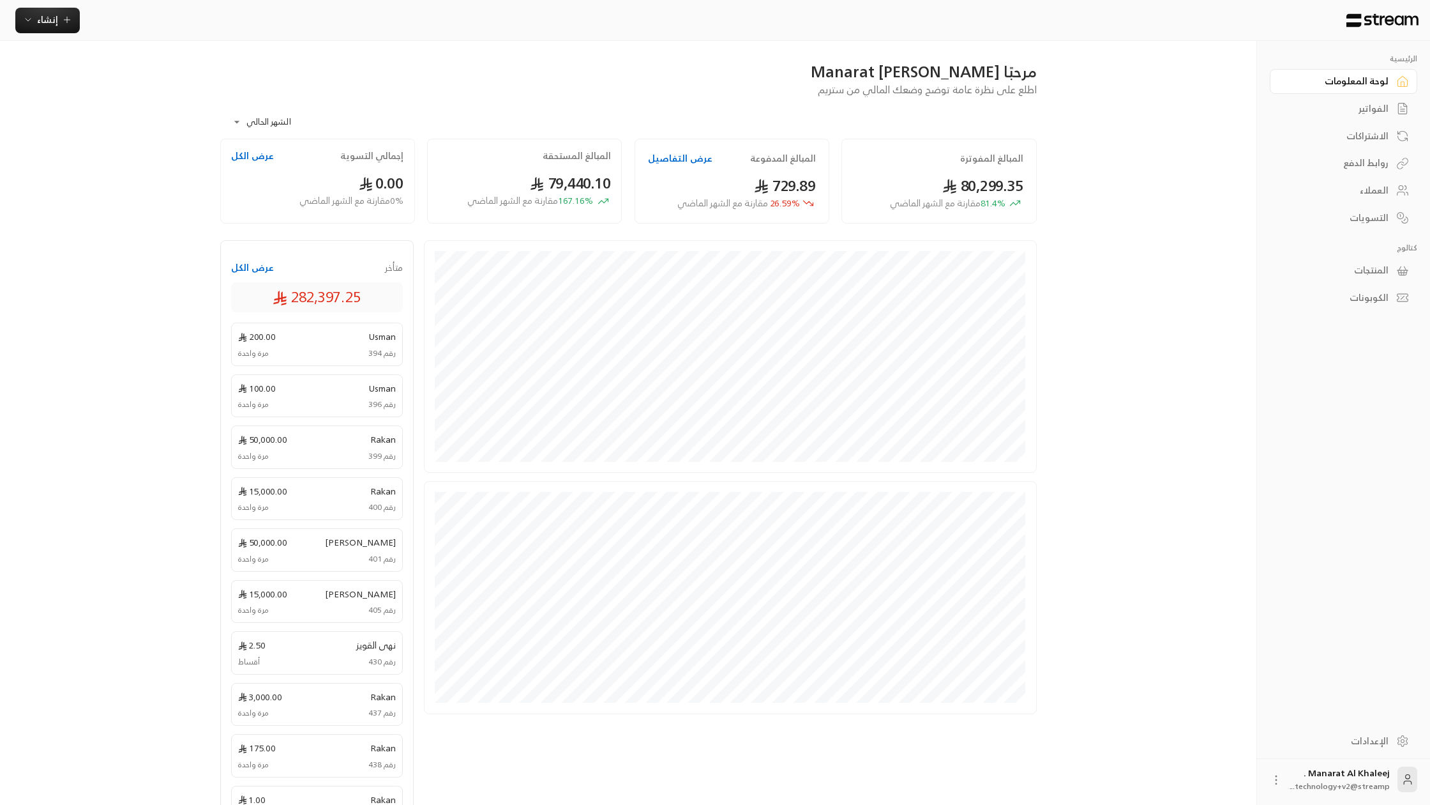
click at [1358, 92] on link "لوحة المعلومات" at bounding box center [1344, 81] width 148 height 25
click at [1365, 112] on div "الفواتير" at bounding box center [1337, 108] width 103 height 13
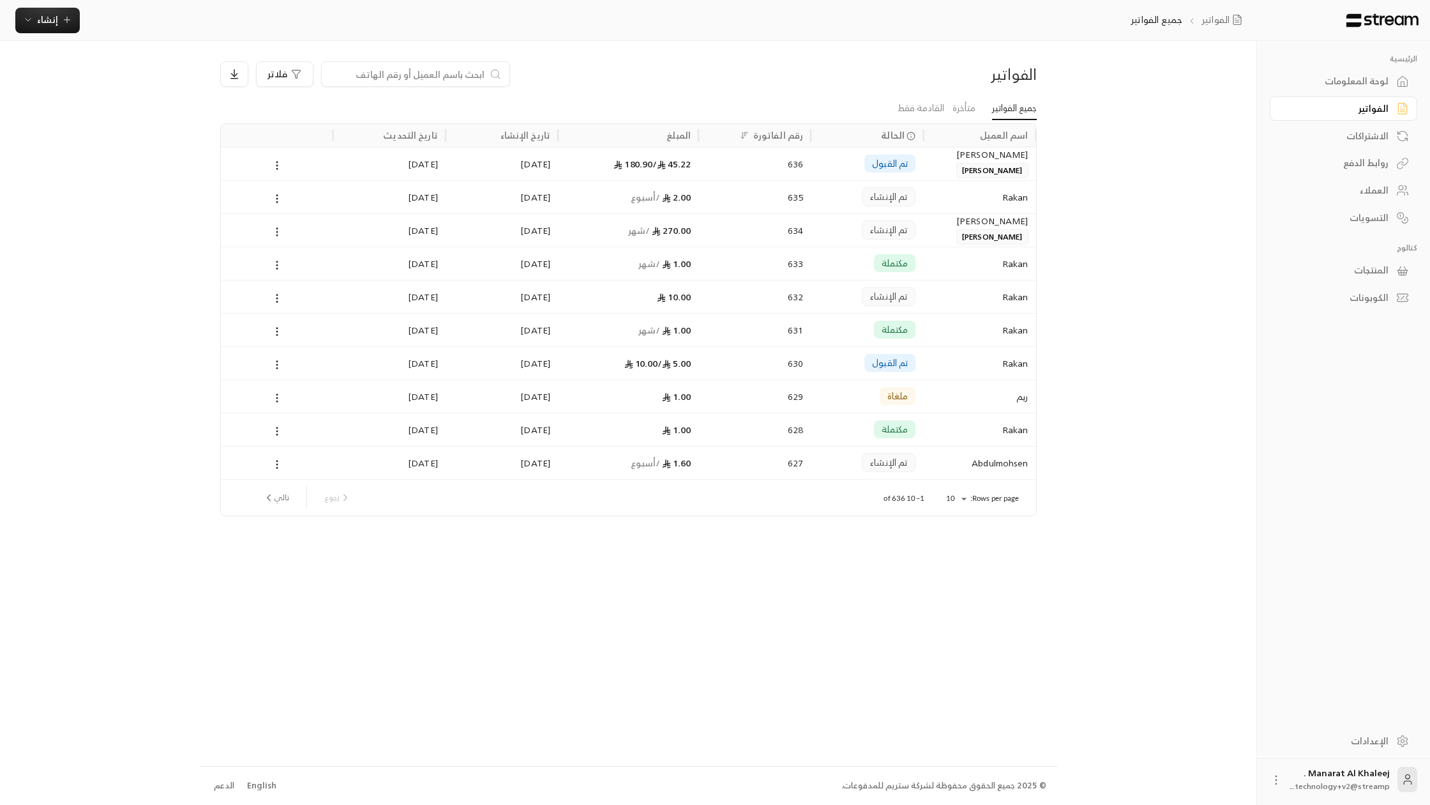
click at [896, 165] on span "تم القبول" at bounding box center [890, 163] width 36 height 13
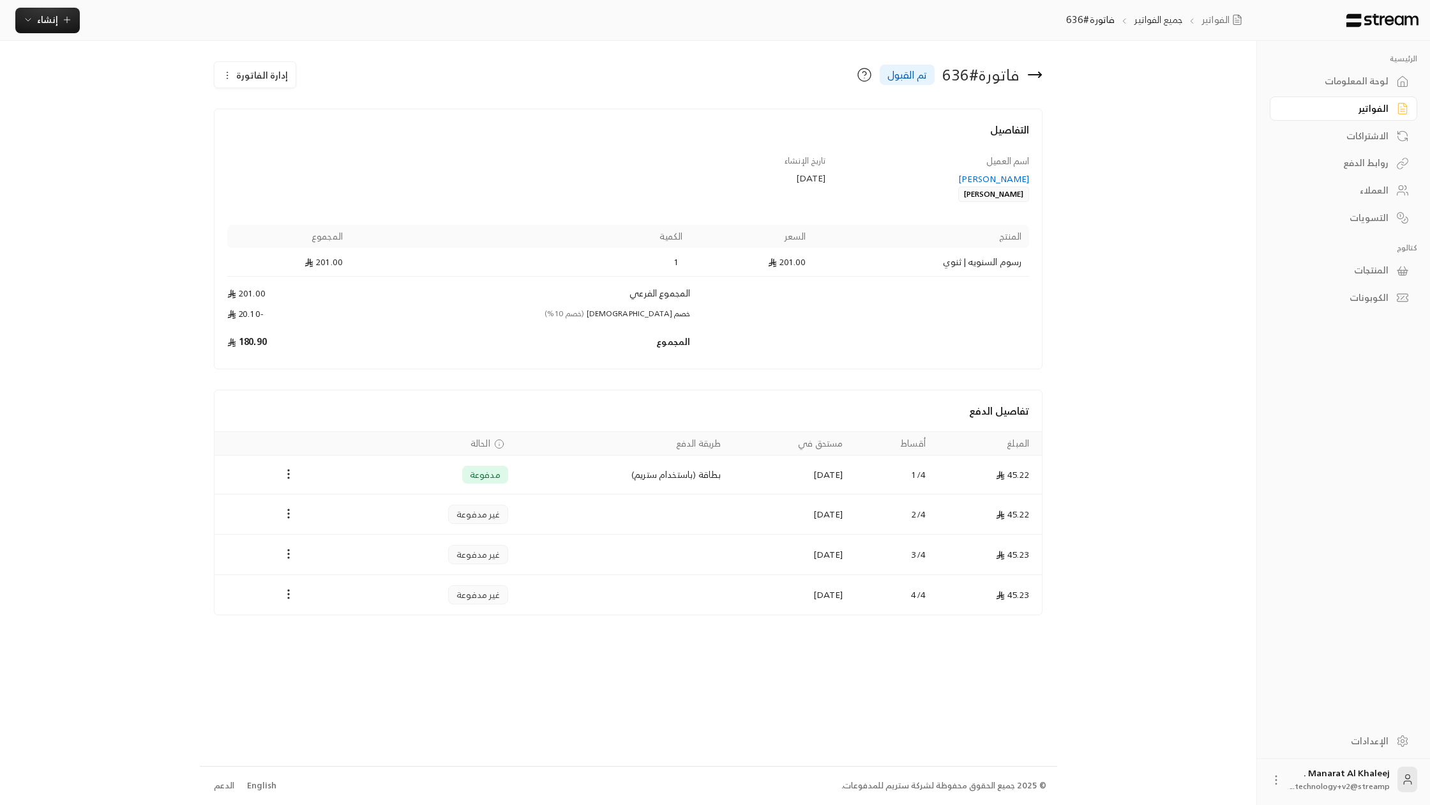
click at [1324, 276] on div "المنتجات" at bounding box center [1337, 270] width 103 height 13
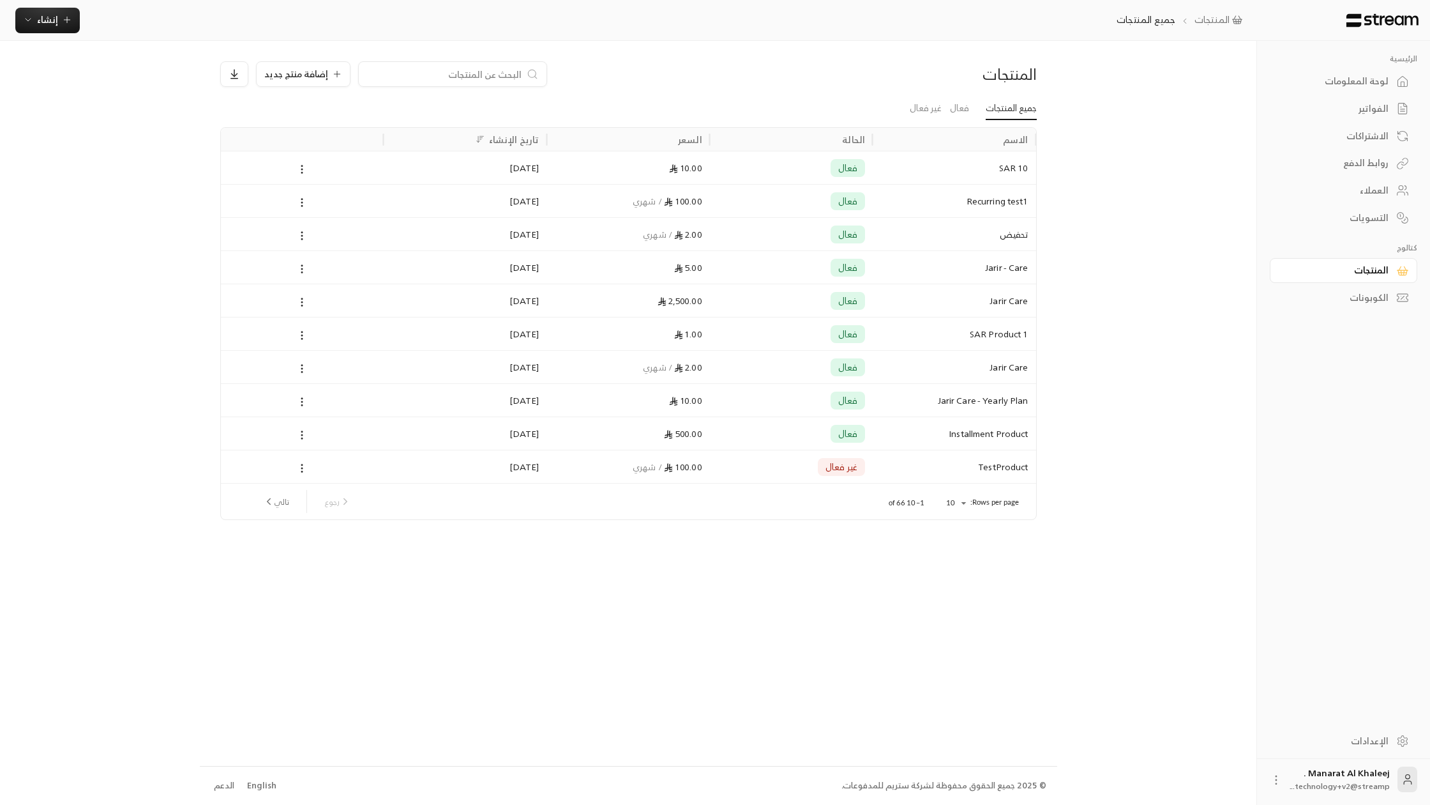
click at [1363, 197] on div "العملاء" at bounding box center [1337, 190] width 103 height 13
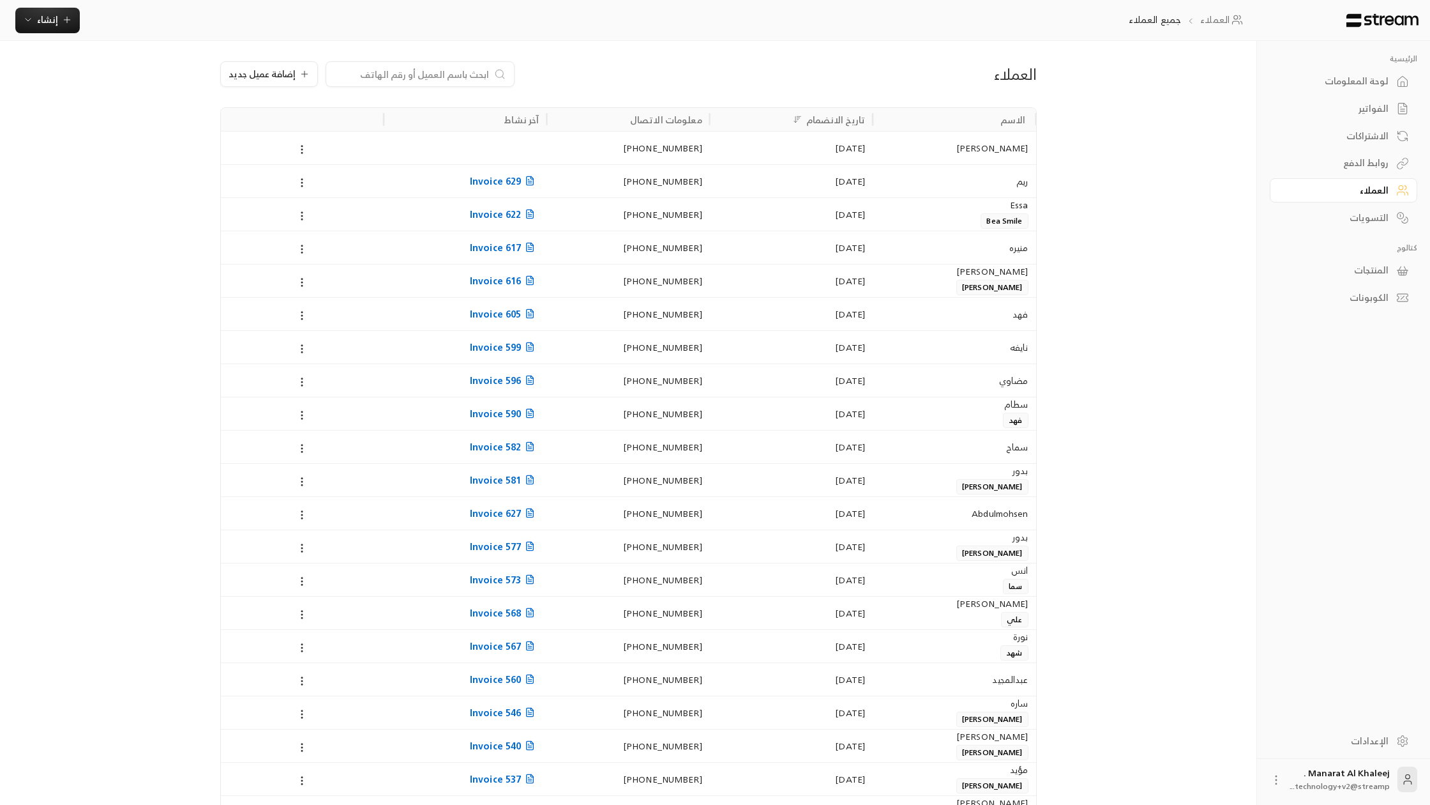
click at [1359, 220] on div "التسويات" at bounding box center [1337, 217] width 103 height 13
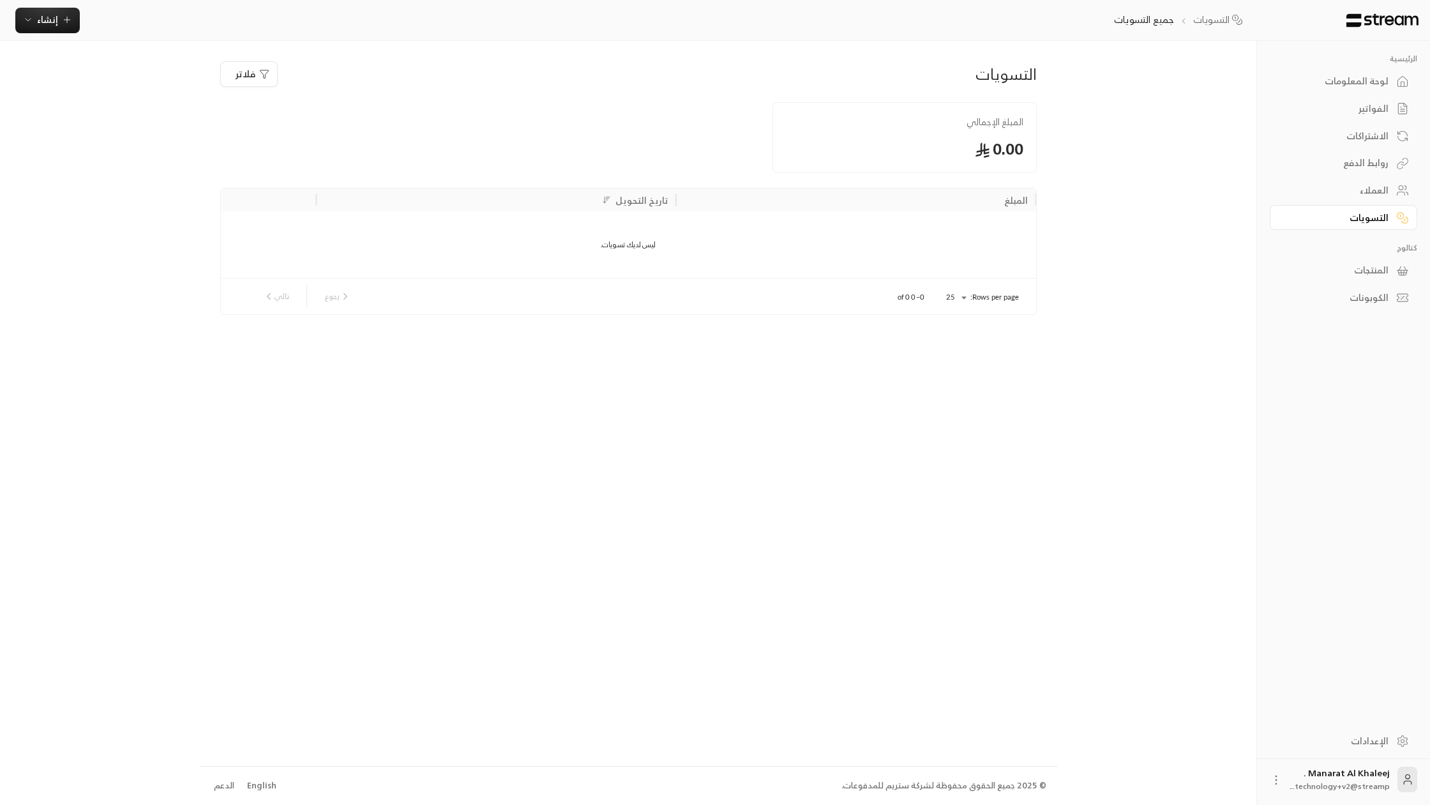
click at [1386, 736] on div "الإعدادات" at bounding box center [1337, 740] width 103 height 13
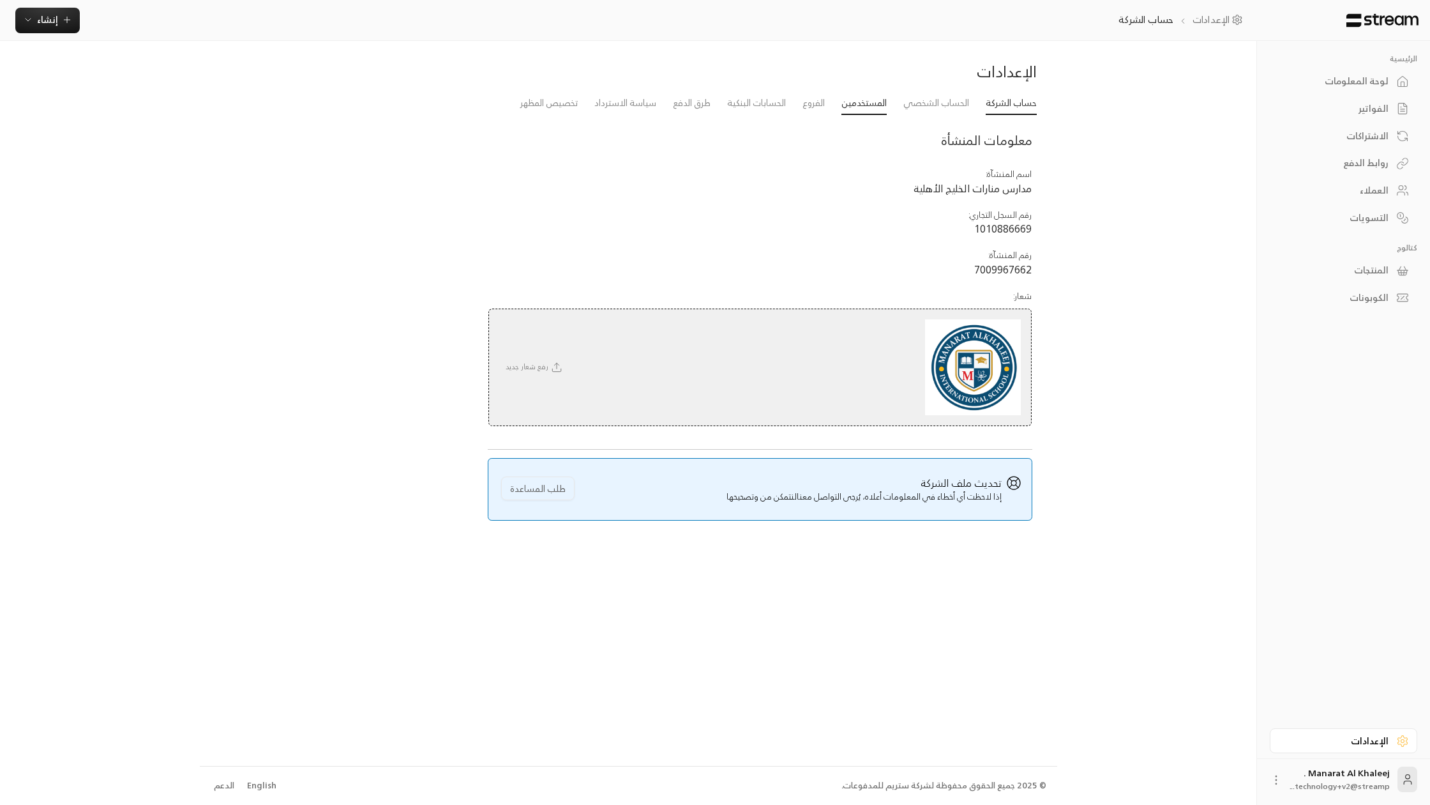
click at [857, 105] on link "المستخدمين" at bounding box center [864, 103] width 45 height 23
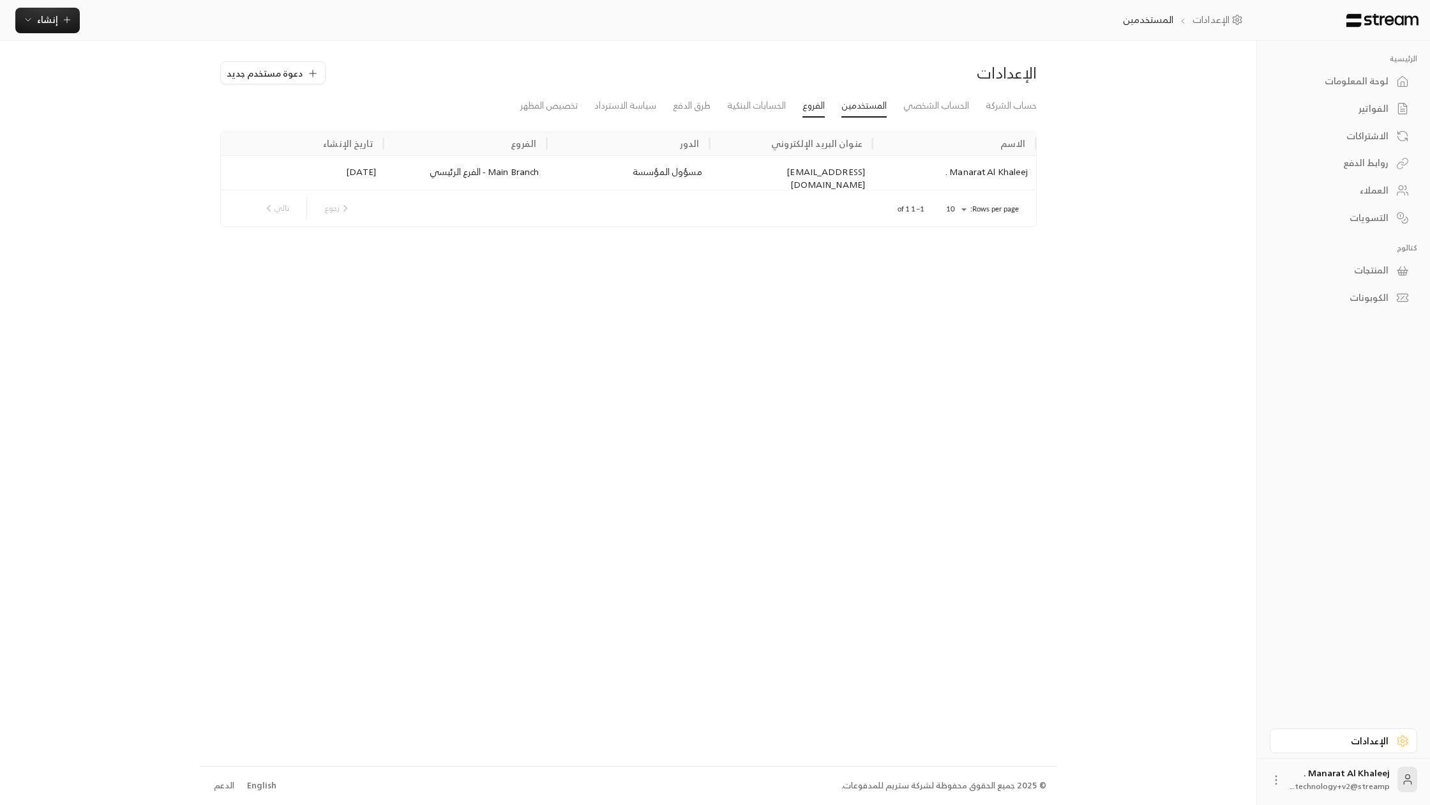
click at [817, 105] on link "الفروع" at bounding box center [814, 106] width 22 height 23
click at [1356, 75] on div "لوحة المعلومات" at bounding box center [1337, 81] width 103 height 13
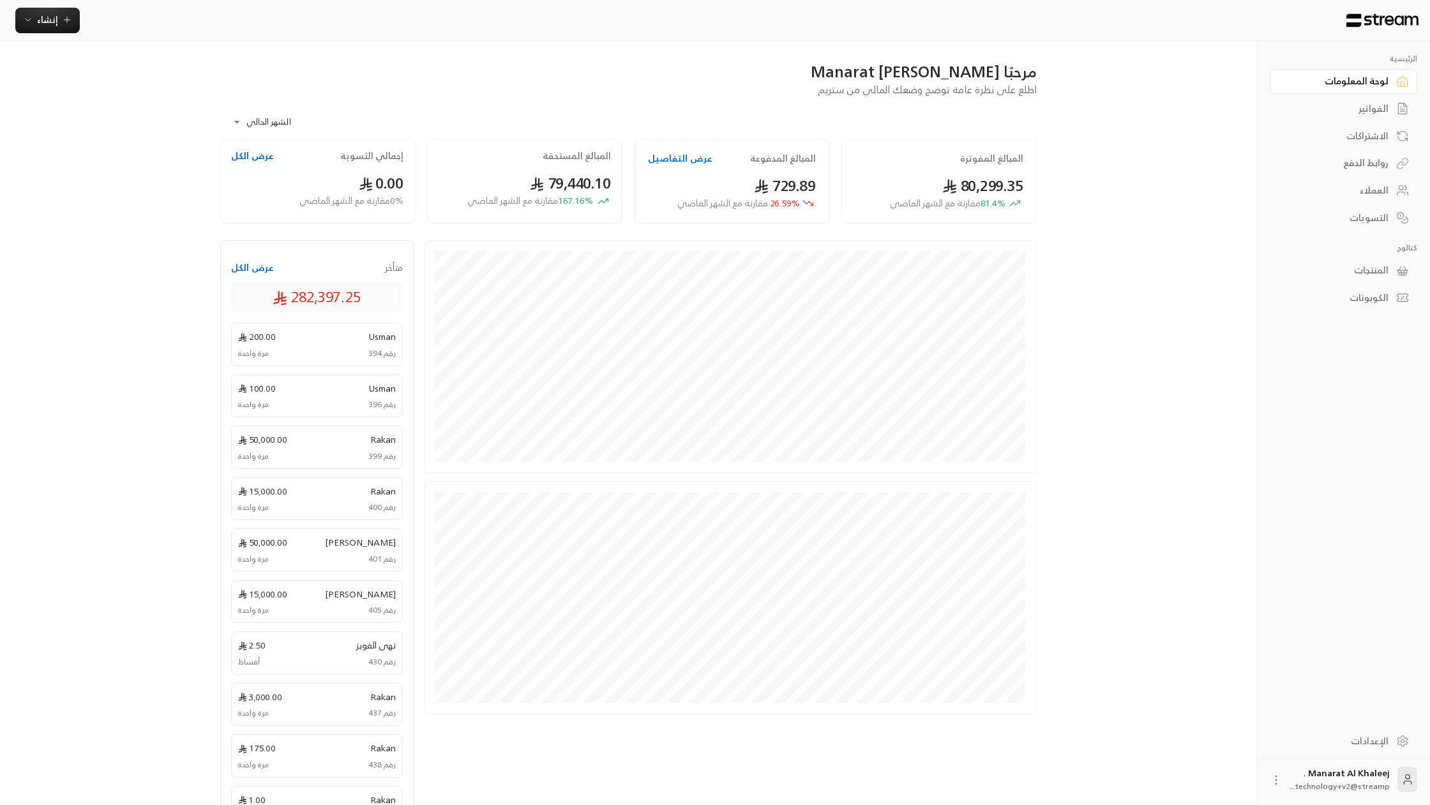
scroll to position [26, 0]
